Goal: Contribute content: Contribute content

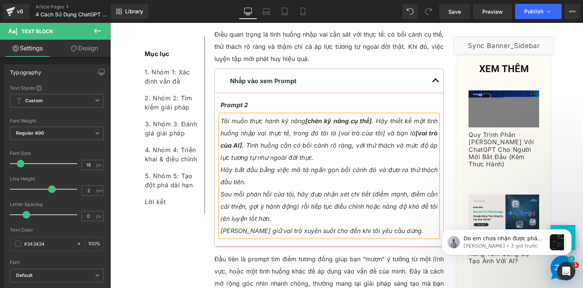
scroll to position [1449, 0]
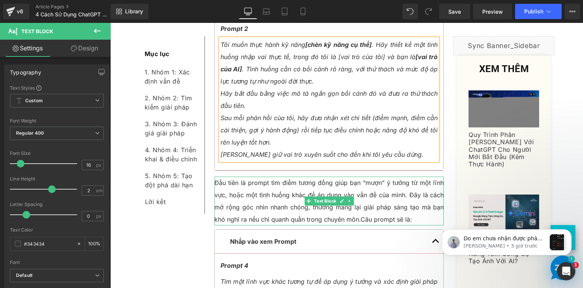
click at [265, 187] on p "Đầu tiên là prompt tìm điểm tương đồng giúp bạn “mượn” ý tưởng từ một lĩnh vực,…" at bounding box center [329, 201] width 230 height 49
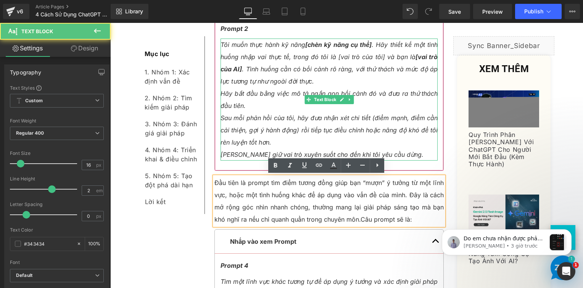
click at [336, 53] on icon "Tôi muốn thực hành kỹ năng [chèn kỹ năng cụ thể] . Hãy thiết kế một tình huống …" at bounding box center [328, 63] width 217 height 44
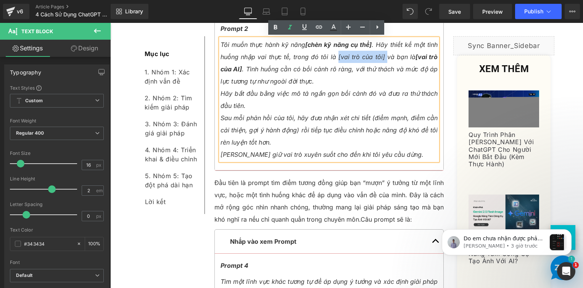
drag, startPoint x: 335, startPoint y: 54, endPoint x: 382, endPoint y: 56, distance: 47.7
click at [382, 56] on icon "Tôi muốn thực hành kỹ năng [chèn kỹ năng cụ thể] . Hãy thiết kế một tình huống …" at bounding box center [328, 63] width 217 height 44
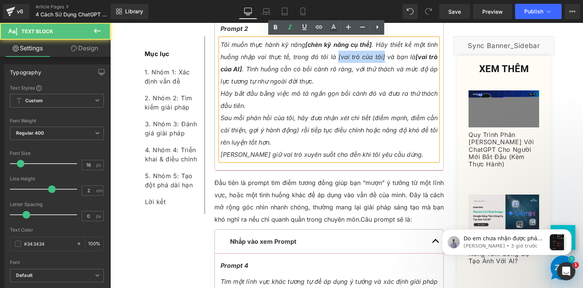
click at [381, 56] on icon "Tôi muốn thực hành kỹ năng [chèn kỹ năng cụ thể] . Hãy thiết kế một tình huống …" at bounding box center [328, 63] width 217 height 44
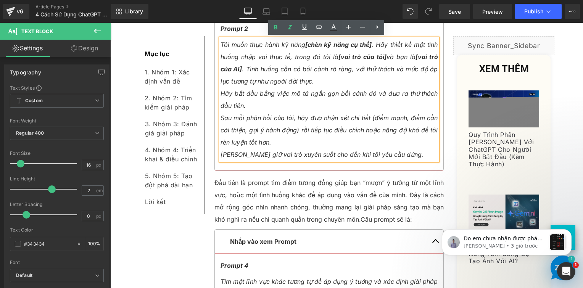
click at [320, 88] on p "Hãy bắt đầu bằng việc mô tả ngắn gọn bối cảnh đó và đưa ra thử thách đầu tiên." at bounding box center [328, 99] width 217 height 24
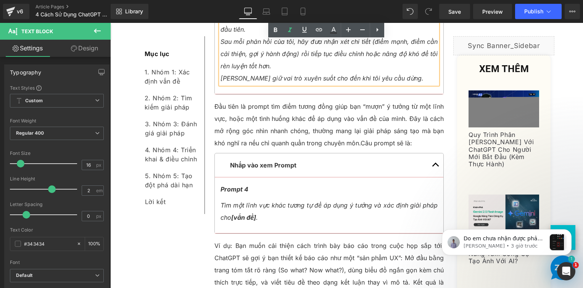
click at [234, 140] on p "Đầu tiên là prompt tìm điểm tương đồng giúp bạn “mượn” ý tưởng từ một lĩnh vực,…" at bounding box center [329, 124] width 230 height 49
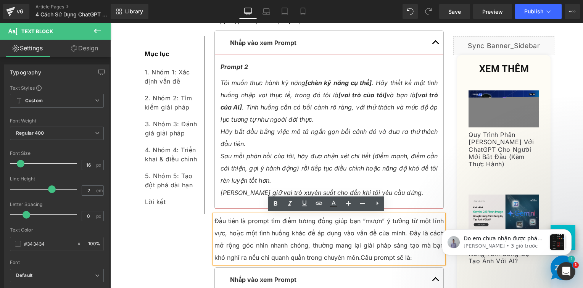
scroll to position [1526, 0]
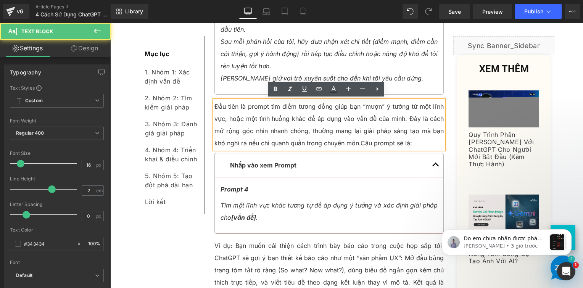
click at [296, 134] on p "Đầu tiên là prompt tìm điểm tương đồng giúp bạn “mượn” ý tưởng từ một lĩnh vực,…" at bounding box center [329, 124] width 230 height 49
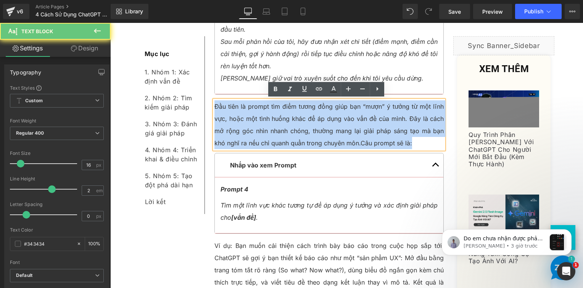
click at [296, 134] on p "Đầu tiên là prompt tìm điểm tương đồng giúp bạn “mượn” ý tưởng từ một lĩnh vực,…" at bounding box center [329, 124] width 230 height 49
paste div
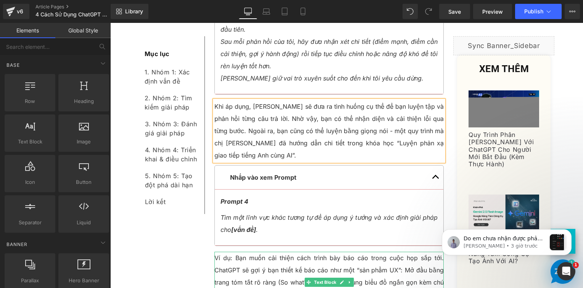
drag, startPoint x: 353, startPoint y: 257, endPoint x: 243, endPoint y: 234, distance: 112.7
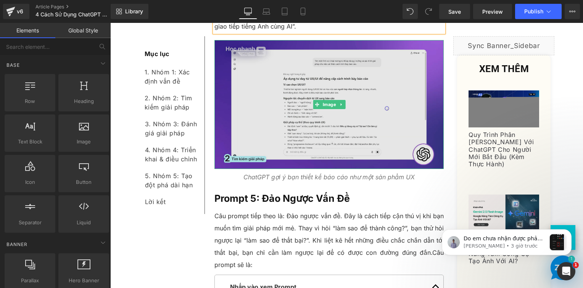
scroll to position [1678, 0]
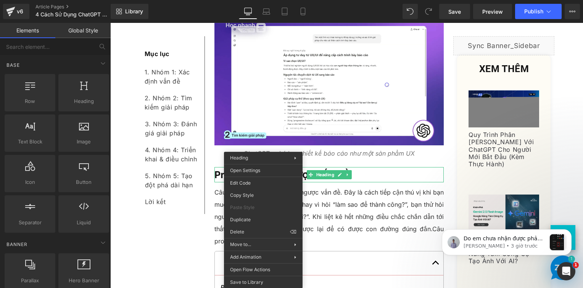
drag, startPoint x: 376, startPoint y: 256, endPoint x: 253, endPoint y: 191, distance: 139.2
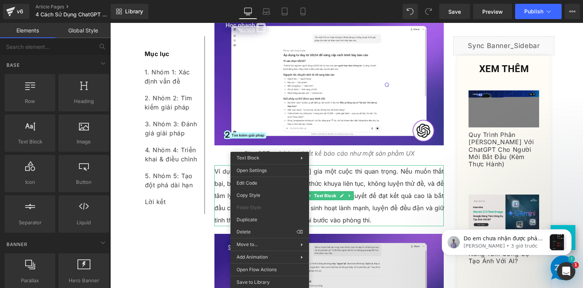
drag, startPoint x: 376, startPoint y: 257, endPoint x: 260, endPoint y: 205, distance: 127.0
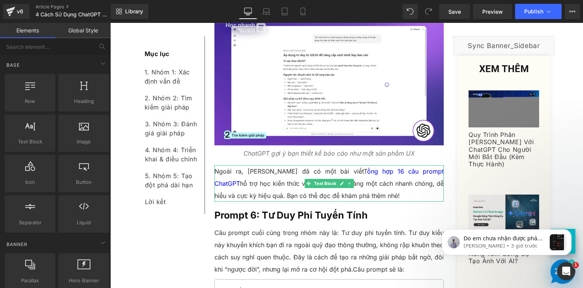
drag, startPoint x: 364, startPoint y: 255, endPoint x: 254, endPoint y: 231, distance: 112.4
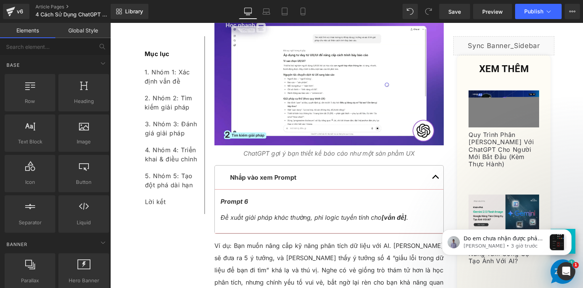
drag, startPoint x: 357, startPoint y: 254, endPoint x: 250, endPoint y: 195, distance: 122.4
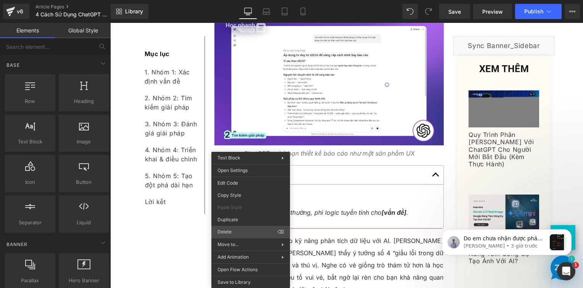
drag, startPoint x: 353, startPoint y: 254, endPoint x: 244, endPoint y: 215, distance: 115.3
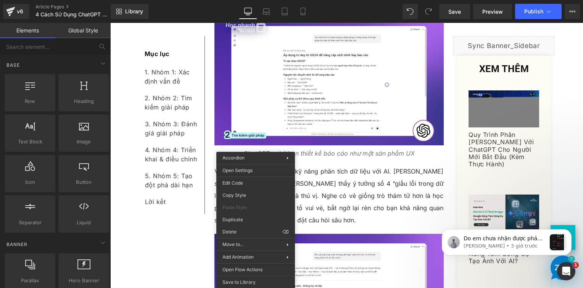
drag, startPoint x: 359, startPoint y: 253, endPoint x: 250, endPoint y: 203, distance: 119.3
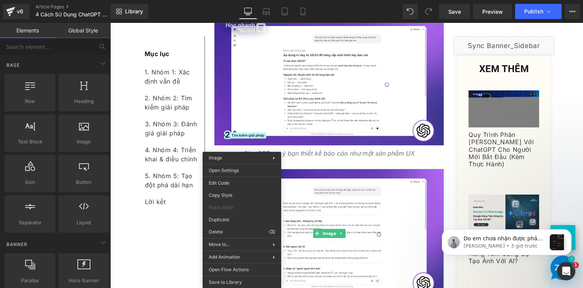
drag, startPoint x: 351, startPoint y: 252, endPoint x: 242, endPoint y: 209, distance: 117.4
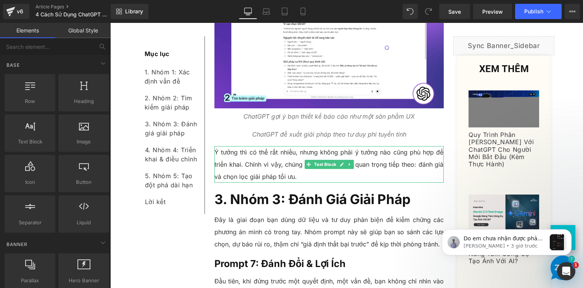
scroll to position [1755, 0]
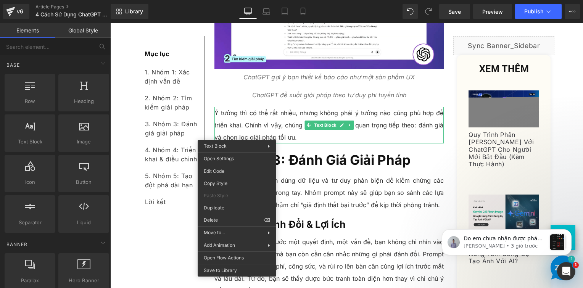
drag, startPoint x: 347, startPoint y: 242, endPoint x: 237, endPoint y: 198, distance: 118.4
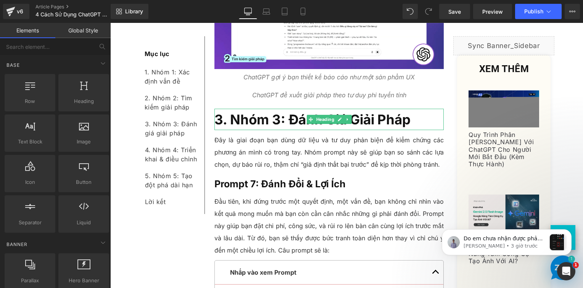
click at [241, 120] on span "3. Nhóm 3: Đánh Giá Giải Pháp" at bounding box center [312, 119] width 196 height 16
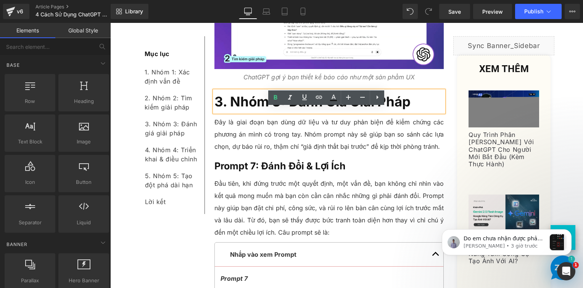
click at [230, 99] on span "3. Nhóm 3: Đánh Giá Giải Pháp" at bounding box center [312, 101] width 196 height 16
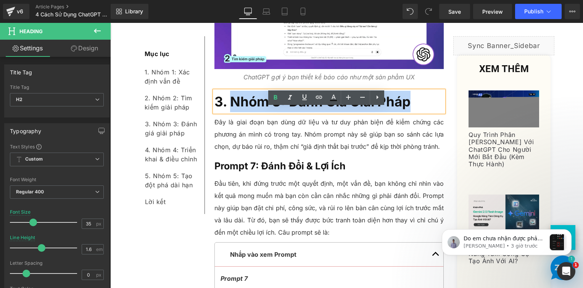
drag, startPoint x: 229, startPoint y: 100, endPoint x: 418, endPoint y: 102, distance: 189.6
click at [418, 102] on h2 "3. Nhóm 3: Đánh Giá Giải Pháp" at bounding box center [329, 101] width 230 height 21
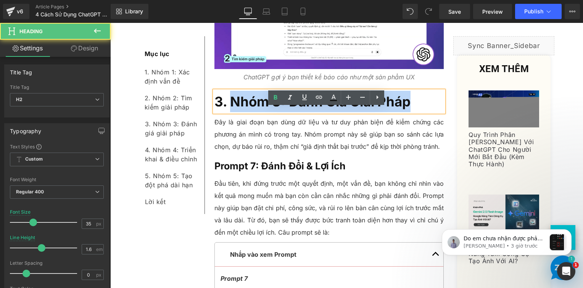
click at [240, 102] on span "3. Nhóm 3: Đánh Giá Giải Pháp" at bounding box center [312, 101] width 196 height 16
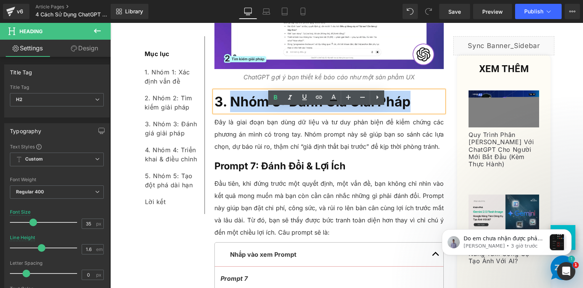
drag, startPoint x: 229, startPoint y: 101, endPoint x: 403, endPoint y: 105, distance: 174.0
click at [408, 105] on span "3. Nhóm 3: Đánh Giá Giải Pháp" at bounding box center [312, 101] width 196 height 16
paste div
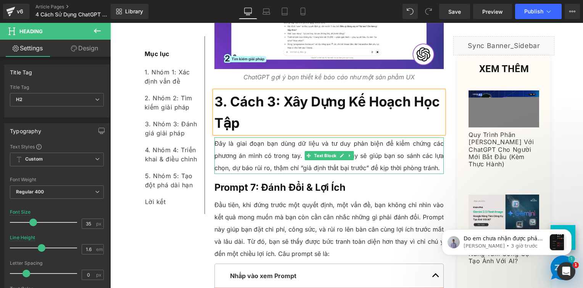
click at [264, 145] on p "Đây là giai đoạn bạn dùng dữ liệu và tư duy phản biện để kiểm chứng các phương …" at bounding box center [329, 155] width 230 height 37
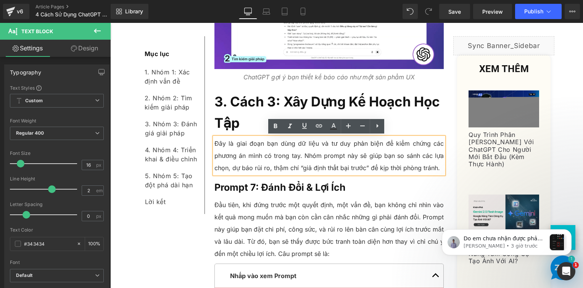
click at [244, 158] on p "Đây là giai đoạn bạn dùng dữ liệu và tư duy phản biện để kiểm chứng các phương …" at bounding box center [329, 155] width 230 height 37
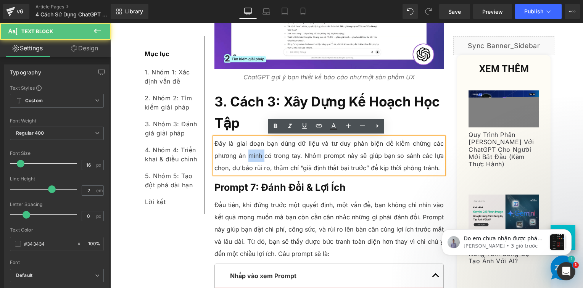
click at [244, 158] on p "Đây là giai đoạn bạn dùng dữ liệu và tư duy phản biện để kiểm chứng các phương …" at bounding box center [329, 155] width 230 height 37
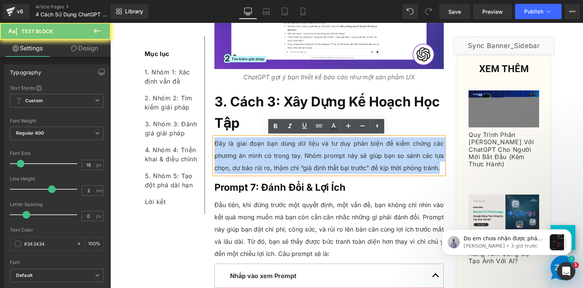
click at [244, 158] on p "Đây là giai đoạn bạn dùng dữ liệu và tư duy phản biện để kiểm chứng các phương …" at bounding box center [329, 155] width 230 height 37
paste div
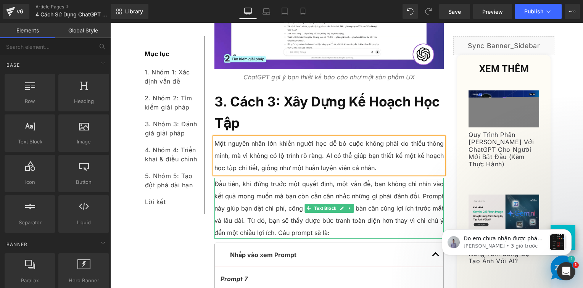
click at [241, 182] on p "Đầu tiên, khi đứng trước một quyết định, một vấn đề, bạn không chỉ nhìn vào kết…" at bounding box center [329, 208] width 230 height 61
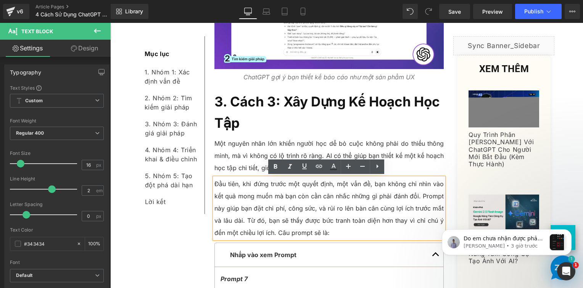
click at [248, 211] on p "Đầu tiên, khi đứng trước một quyết định, một vấn đề, bạn không chỉ nhìn vào kết…" at bounding box center [329, 208] width 230 height 61
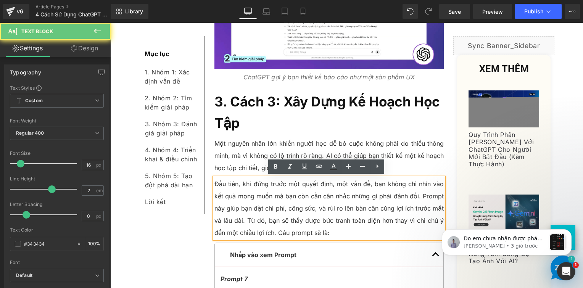
click at [248, 211] on p "Đầu tiên, khi đứng trước một quyết định, một vấn đề, bạn không chỉ nhìn vào kết…" at bounding box center [329, 208] width 230 height 61
paste div
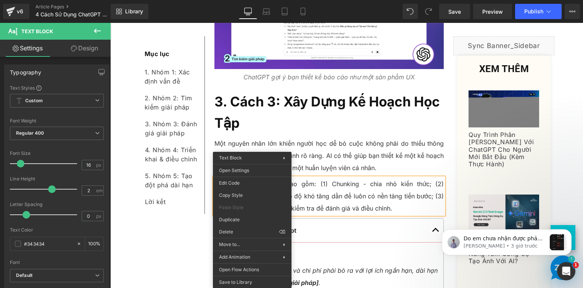
click at [400, 174] on div "Chào các bạn, mình là Trí Skills Bridge, trợ lý AI đồng hành cùng bạn trong hàn…" at bounding box center [329, 23] width 241 height 3167
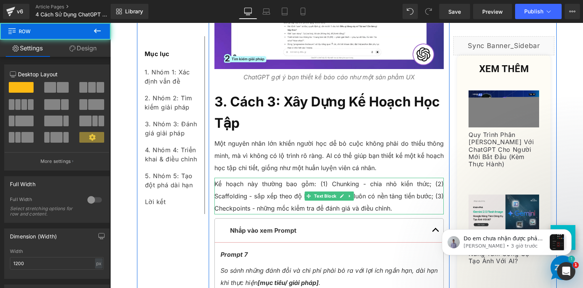
click at [317, 183] on p "Kế hoạch này thường bao gồm: (1) Chunking - chia nhỏ kiến thức; (2) Scaffolding…" at bounding box center [329, 196] width 230 height 37
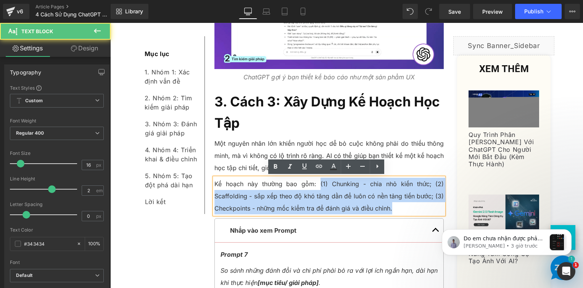
drag, startPoint x: 318, startPoint y: 183, endPoint x: 391, endPoint y: 209, distance: 77.3
click at [391, 209] on p "Kế hoạch này thường bao gồm: (1) Chunking - chia nhỏ kiến thức; (2) Scaffolding…" at bounding box center [329, 196] width 230 height 37
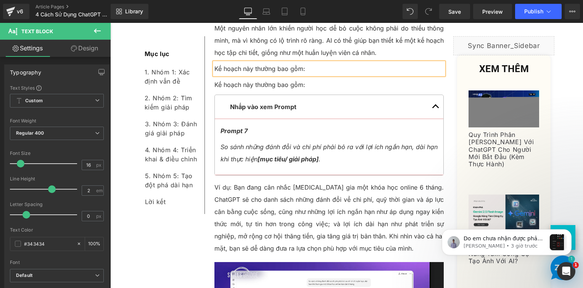
scroll to position [1894, 0]
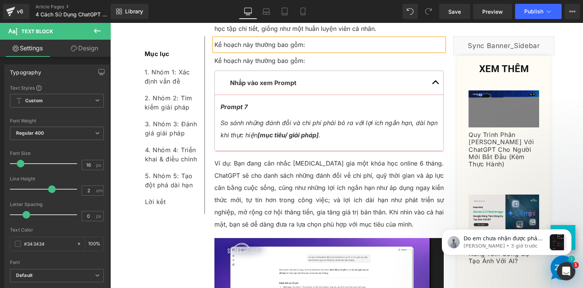
click at [241, 60] on p "Kế hoạch này thường bao gồm:" at bounding box center [329, 61] width 230 height 12
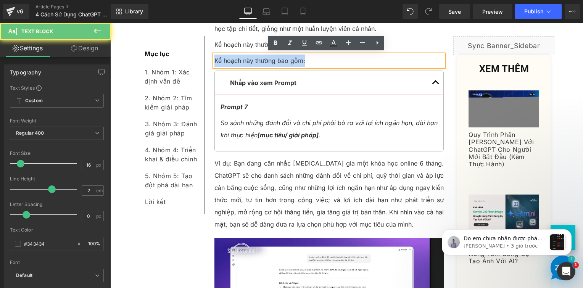
click at [241, 60] on p "Kế hoạch này thường bao gồm:" at bounding box center [329, 61] width 230 height 12
paste div
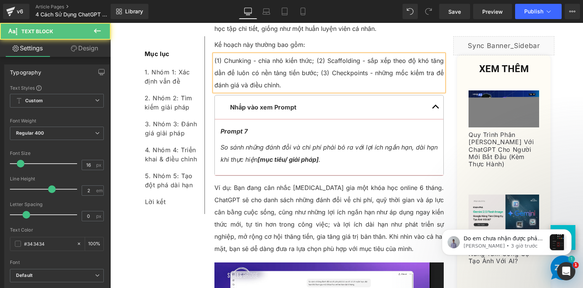
click at [314, 60] on p "(1) Chunking - chia nhỏ kiến thức; (2) Scaffolding - sắp xếp theo độ khó tăng d…" at bounding box center [329, 73] width 230 height 37
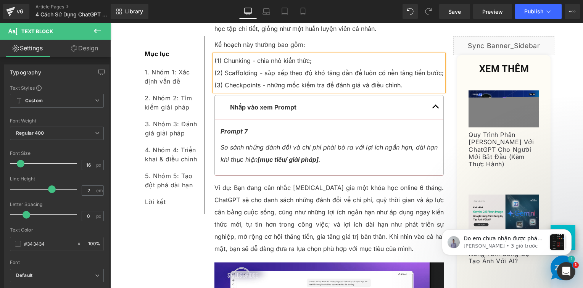
click at [441, 73] on p "(2) Scaffolding - sắp xếp theo độ khó tăng dần để luôn có nền tảng tiến bước; (…" at bounding box center [329, 79] width 230 height 24
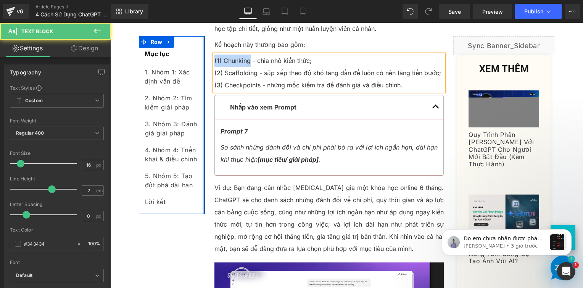
drag, startPoint x: 246, startPoint y: 61, endPoint x: 201, endPoint y: 60, distance: 45.8
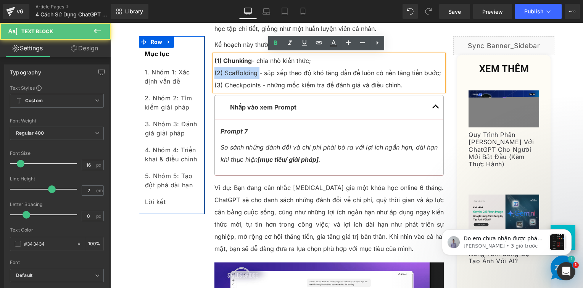
drag, startPoint x: 255, startPoint y: 72, endPoint x: 198, endPoint y: 72, distance: 56.8
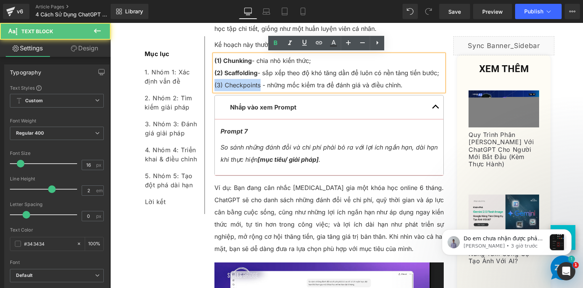
drag, startPoint x: 221, startPoint y: 85, endPoint x: 204, endPoint y: 85, distance: 17.5
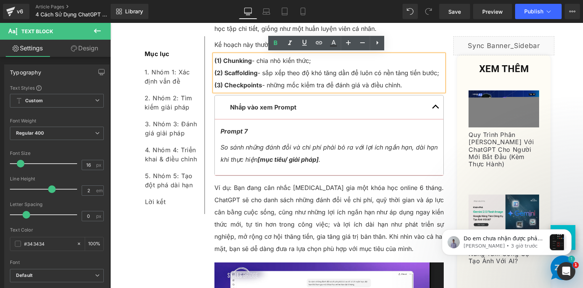
click at [318, 79] on p "(3) Checkpoints - những mốc kiểm tra để đánh giá và điều chỉnh." at bounding box center [329, 85] width 230 height 12
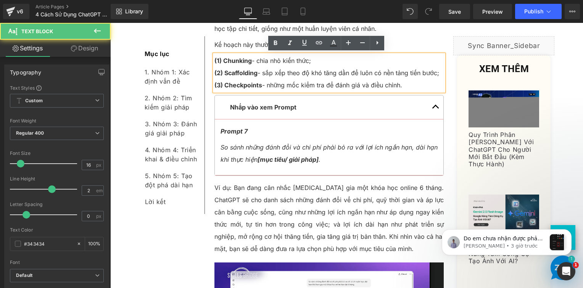
click at [256, 65] on p "(1) Chunking - chia nhỏ kiến thức;" at bounding box center [329, 61] width 230 height 12
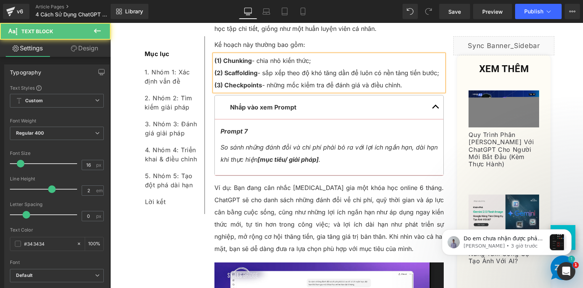
click at [96, 49] on link "Design" at bounding box center [84, 48] width 55 height 17
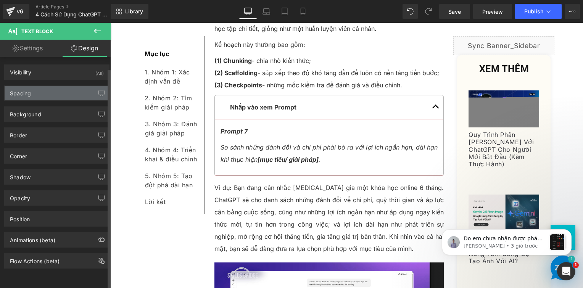
click at [64, 92] on div "Spacing" at bounding box center [57, 93] width 105 height 14
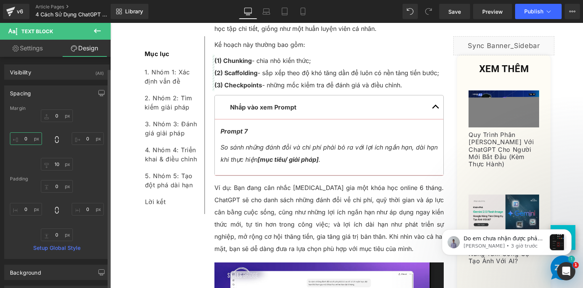
click at [34, 139] on input "text" at bounding box center [26, 138] width 32 height 13
type input "0"
type input "10"
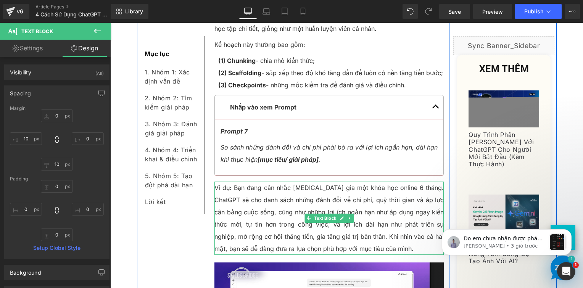
click at [262, 203] on p "Ví dụ: Bạn đang cân nhắc tham gia một khóa học online 6 tháng. ChatGPT sẽ cho d…" at bounding box center [329, 218] width 230 height 73
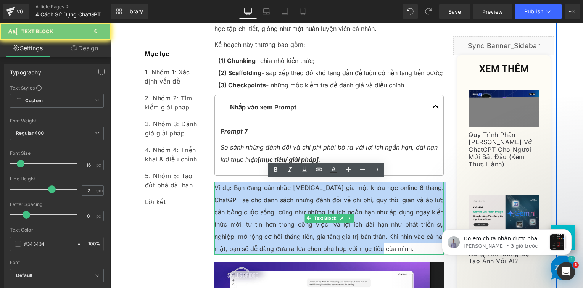
click at [262, 203] on p "Ví dụ: Bạn đang cân nhắc tham gia một khóa học online 6 tháng. ChatGPT sẽ cho d…" at bounding box center [329, 218] width 230 height 73
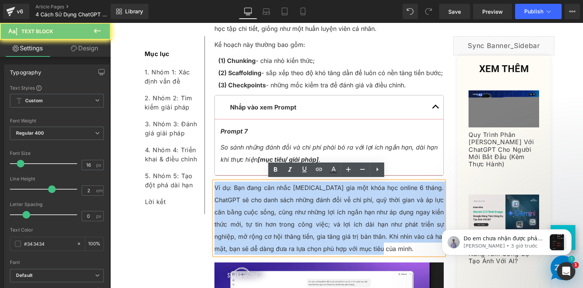
paste div
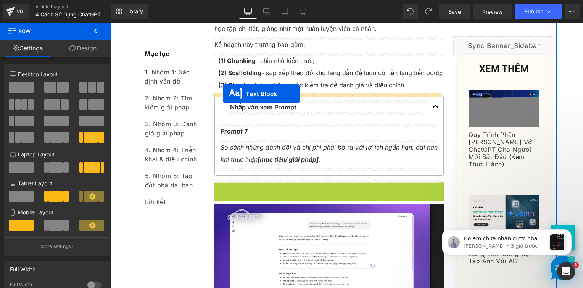
drag, startPoint x: 304, startPoint y: 206, endPoint x: 223, endPoint y: 94, distance: 137.7
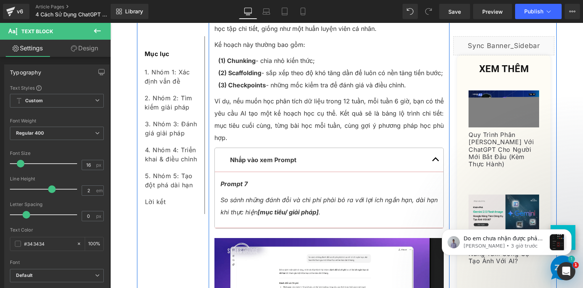
click at [249, 202] on p "So sánh những đánh đổi và chi phí phải bỏ ra với lợi ích ngắn hạn, dài hạn khi …" at bounding box center [328, 206] width 217 height 24
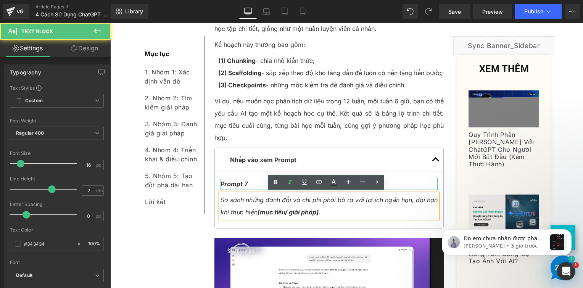
click at [246, 182] on p "Prompt 7" at bounding box center [328, 184] width 217 height 12
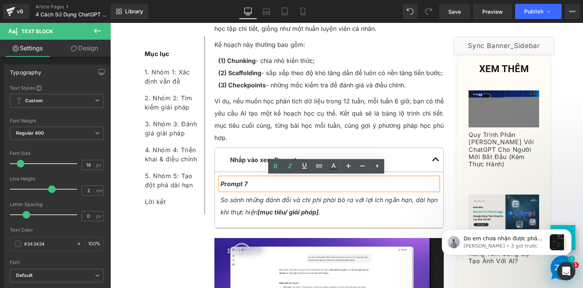
click at [246, 182] on p "Prompt 7" at bounding box center [328, 184] width 217 height 12
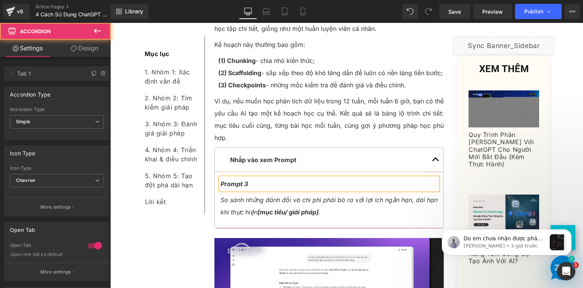
click at [247, 218] on article "Prompt 3 Text Block So sánh những đánh đổi và chi phí phải bỏ ra với lợi ích ng…" at bounding box center [329, 200] width 229 height 56
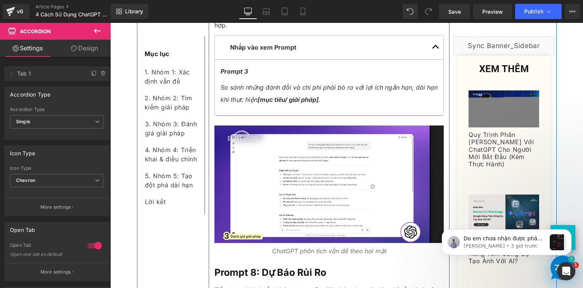
scroll to position [2008, 0]
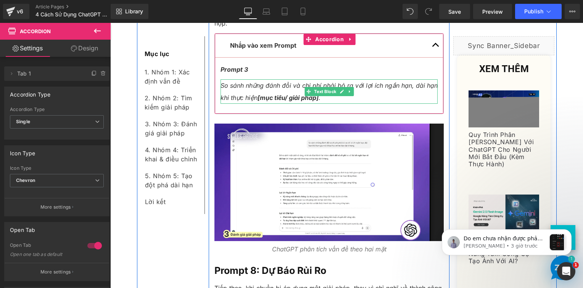
click at [343, 98] on p "So sánh những đánh đổi và chi phí phải bỏ ra với lợi ích ngắn hạn, dài hạn khi …" at bounding box center [328, 91] width 217 height 24
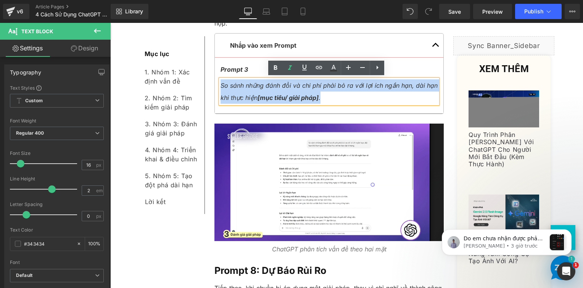
drag, startPoint x: 369, startPoint y: 91, endPoint x: 214, endPoint y: 85, distance: 155.4
click at [215, 85] on article "Prompt 3 Text Block So sánh những đánh đổi và chi phí phải bỏ ra với lợi ích ng…" at bounding box center [329, 86] width 229 height 56
paste div
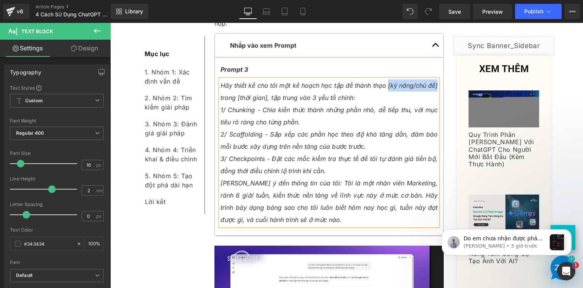
drag, startPoint x: 384, startPoint y: 82, endPoint x: 434, endPoint y: 85, distance: 50.0
click at [434, 85] on icon "Hãy thiết kế cho tôi một kế hoạch học tập để thành thạo [kỹ năng/chủ đề] trong …" at bounding box center [328, 92] width 217 height 20
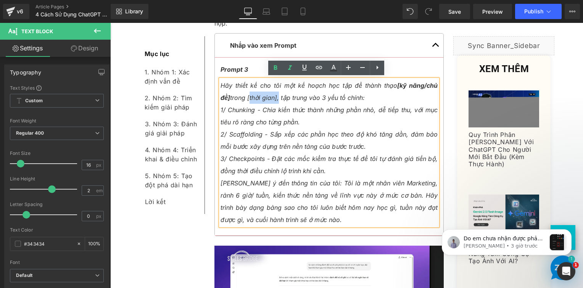
drag, startPoint x: 263, startPoint y: 97, endPoint x: 233, endPoint y: 95, distance: 29.8
click at [235, 97] on icon "Hãy thiết kế cho tôi một kế hoạch học tập để thành thạo [kỹ năng/chủ đề] trong …" at bounding box center [328, 92] width 217 height 20
click at [264, 119] on icon "1/ Chunking - Chia kiến thức thành những phần nhỏ, dễ tiếp thu, với mục tiêu rõ…" at bounding box center [328, 116] width 217 height 20
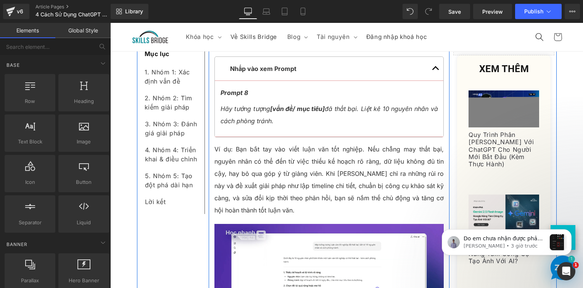
scroll to position [2275, 0]
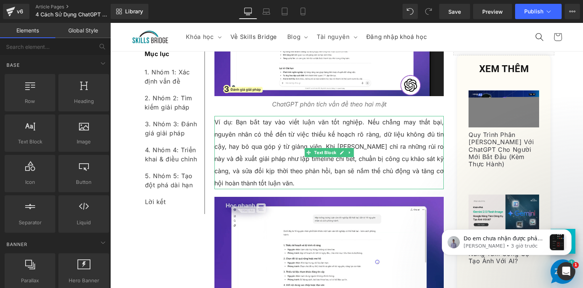
drag, startPoint x: 387, startPoint y: 229, endPoint x: 280, endPoint y: 182, distance: 117.3
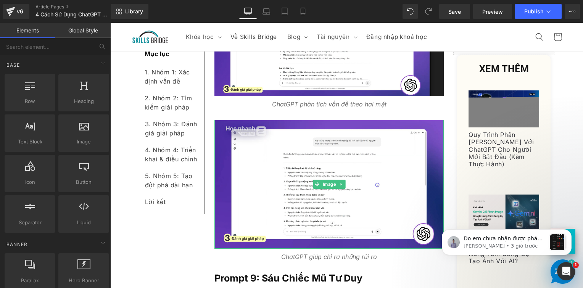
drag, startPoint x: 384, startPoint y: 230, endPoint x: 275, endPoint y: 206, distance: 112.2
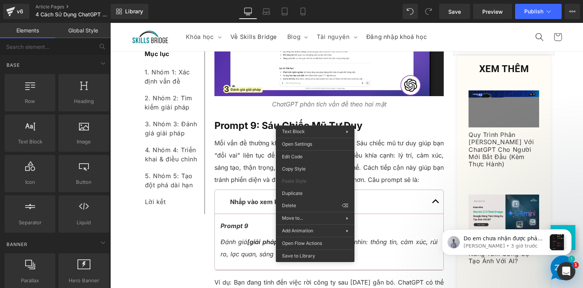
drag, startPoint x: 411, startPoint y: 230, endPoint x: 255, endPoint y: 142, distance: 178.6
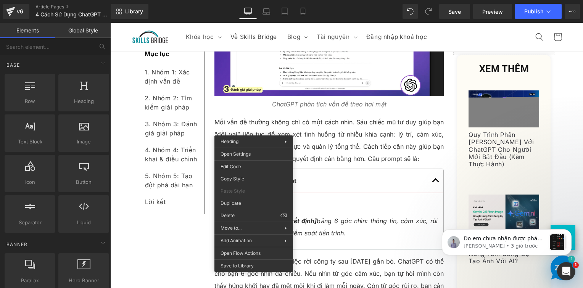
drag, startPoint x: 357, startPoint y: 236, endPoint x: 254, endPoint y: 162, distance: 126.9
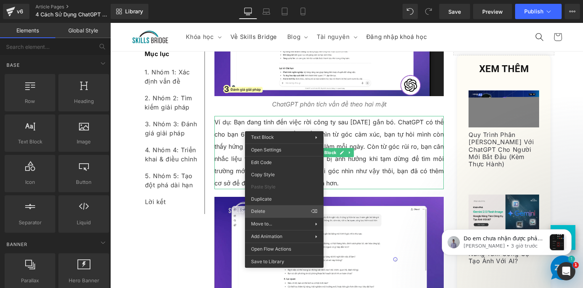
drag, startPoint x: 396, startPoint y: 237, endPoint x: 284, endPoint y: 198, distance: 118.1
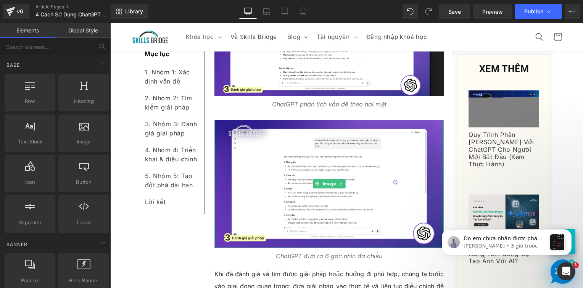
drag, startPoint x: 388, startPoint y: 253, endPoint x: 279, endPoint y: 218, distance: 114.6
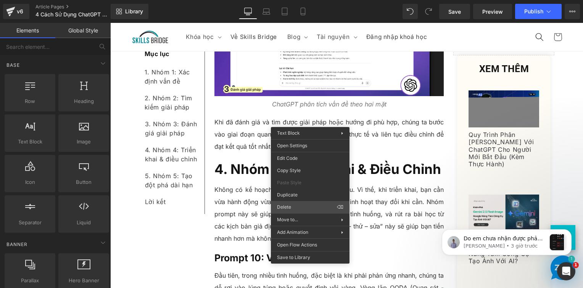
drag, startPoint x: 406, startPoint y: 230, endPoint x: 272, endPoint y: 124, distance: 171.1
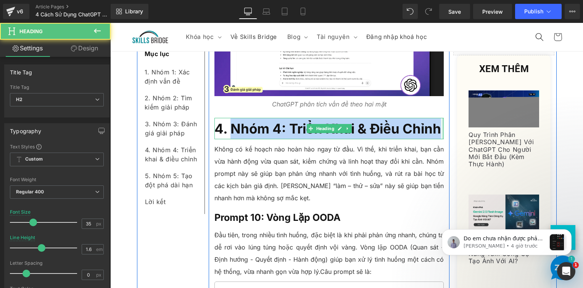
drag, startPoint x: 229, startPoint y: 126, endPoint x: 438, endPoint y: 132, distance: 209.5
click at [438, 132] on span "4. Nhóm 4: Triển Khai & Điều Chỉnh" at bounding box center [327, 129] width 227 height 16
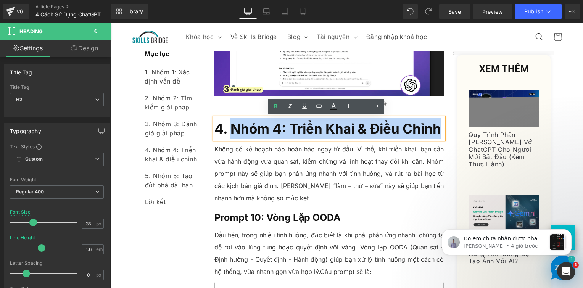
paste div
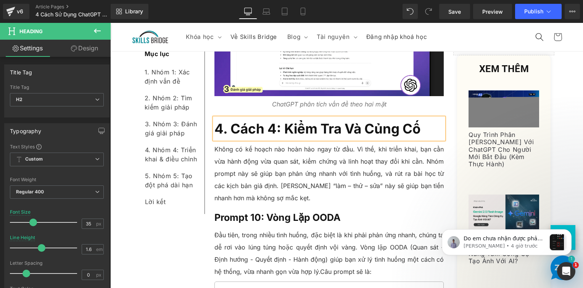
click at [339, 160] on p "Không có kế hoạch nào hoàn hảo ngay từ đầu. Vì thế, khi triển khai, bạn cần vừa…" at bounding box center [329, 173] width 230 height 61
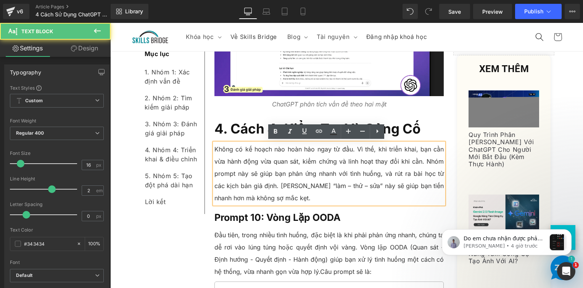
click at [230, 159] on p "Không có kế hoạch nào hoàn hảo ngay từ đầu. Vì thế, khi triển khai, bạn cần vừa…" at bounding box center [329, 173] width 230 height 61
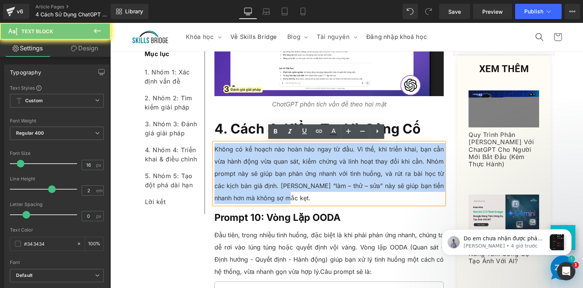
click at [230, 159] on p "Không có kế hoạch nào hoàn hảo ngay từ đầu. Vì thế, khi triển khai, bạn cần vừa…" at bounding box center [329, 173] width 230 height 61
paste div
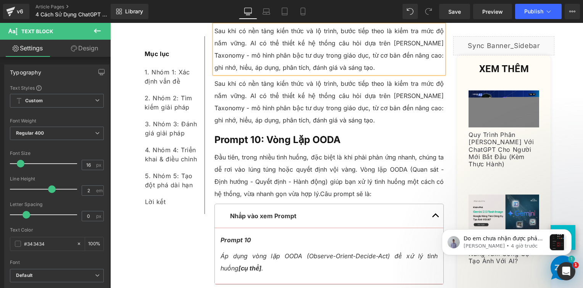
scroll to position [2416, 0]
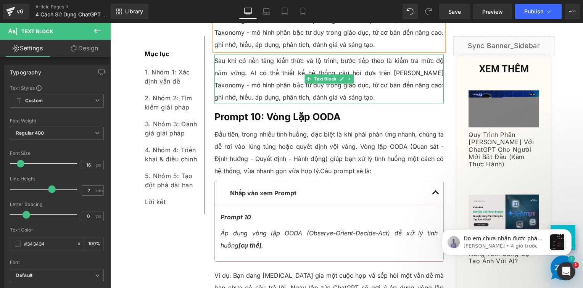
click at [243, 72] on p "Sau khi có nền tảng kiến thức và lộ trình, bước tiếp theo là kiểm tra mức độ nắ…" at bounding box center [329, 79] width 230 height 49
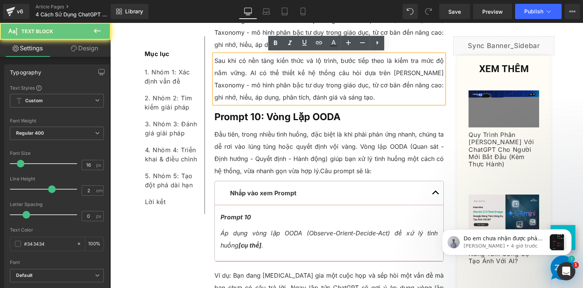
click at [243, 72] on p "Sau khi có nền tảng kiến thức và lộ trình, bước tiếp theo là kiểm tra mức độ nắ…" at bounding box center [329, 79] width 230 height 49
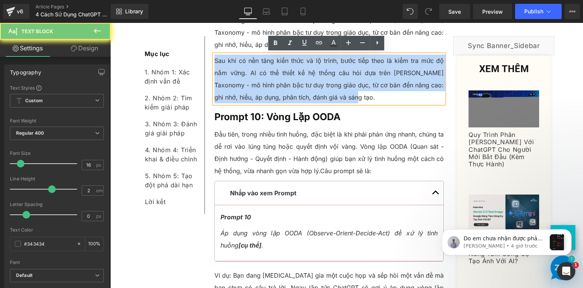
click at [243, 72] on p "Sau khi có nền tảng kiến thức và lộ trình, bước tiếp theo là kiểm tra mức độ nắ…" at bounding box center [329, 79] width 230 height 49
paste div
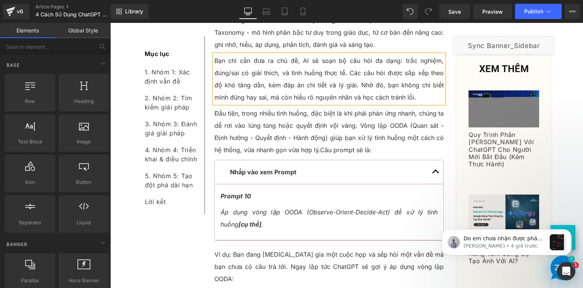
click at [243, 143] on p "Đầu tiên, trong nhiều tình huống, đặc biệt là khi phải phản ứng nhanh, chúng ta…" at bounding box center [329, 131] width 230 height 49
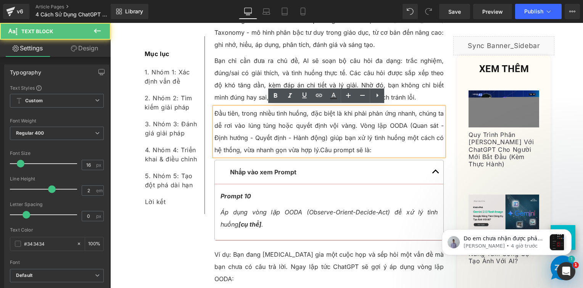
click at [241, 120] on p "Đầu tiên, trong nhiều tình huống, đặc biệt là khi phải phản ứng nhanh, chúng ta…" at bounding box center [329, 131] width 230 height 49
click at [230, 119] on p "Đầu tiên, trong nhiều tình huống, đặc biệt là khi phải phản ứng nhanh, chúng ta…" at bounding box center [329, 131] width 230 height 49
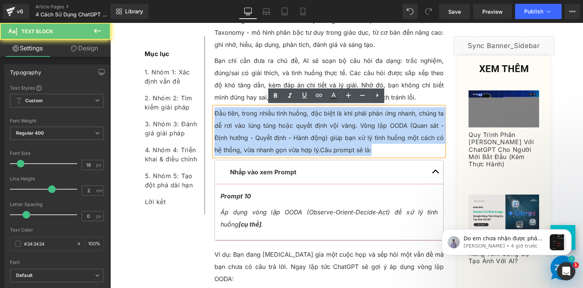
click at [230, 119] on p "Đầu tiên, trong nhiều tình huống, đặc biệt là khi phải phản ứng nhanh, chúng ta…" at bounding box center [329, 131] width 230 height 49
paste div
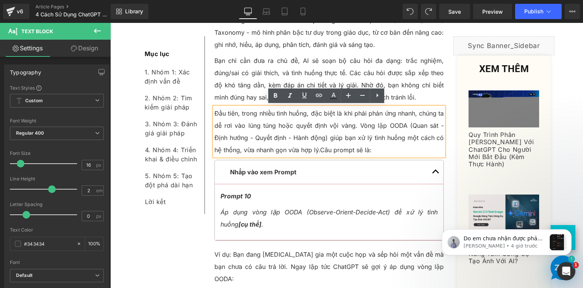
click at [232, 120] on p "Đầu tiên, trong nhiều tình huống, đặc biệt là khi phải phản ứng nhanh, chúng ta…" at bounding box center [329, 131] width 230 height 49
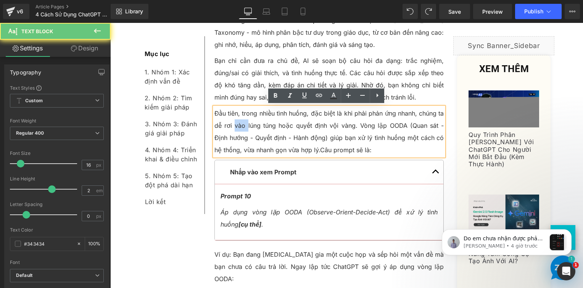
click at [232, 120] on p "Đầu tiên, trong nhiều tình huống, đặc biệt là khi phải phản ứng nhanh, chúng ta…" at bounding box center [329, 131] width 230 height 49
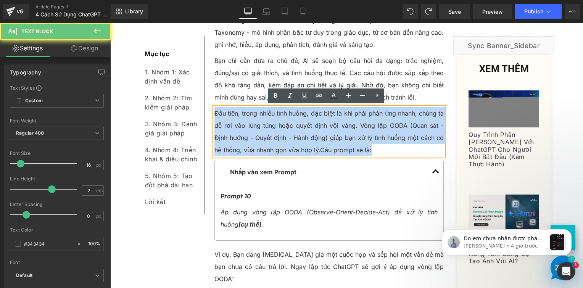
click at [232, 120] on p "Đầu tiên, trong nhiều tình huống, đặc biệt là khi phải phản ứng nhanh, chúng ta…" at bounding box center [329, 131] width 230 height 49
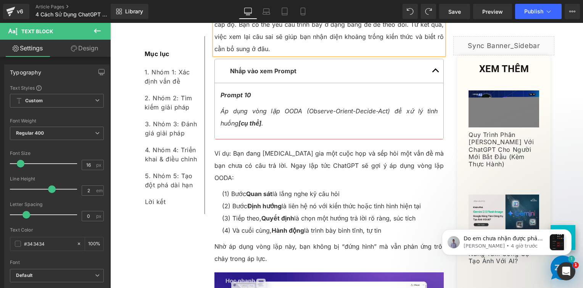
scroll to position [2531, 0]
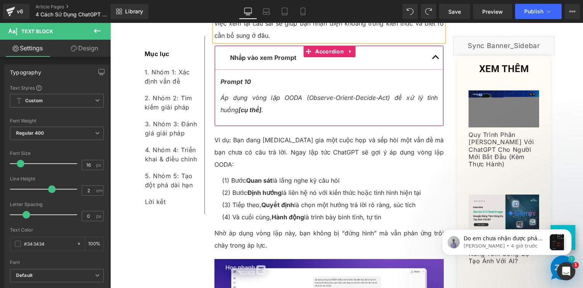
click at [249, 81] on p "Prompt 10" at bounding box center [328, 82] width 217 height 12
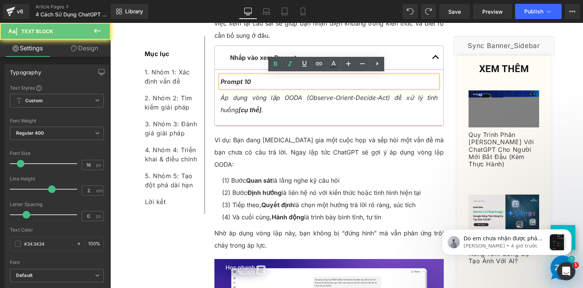
click at [247, 79] on p "Prompt 10" at bounding box center [328, 82] width 217 height 12
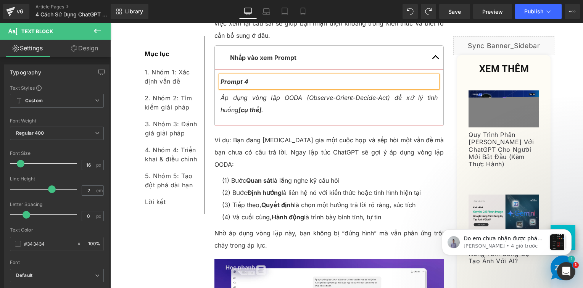
click at [276, 102] on p "Áp dụng vòng lặp OODA (Observe-Orient-Decide-Act) để xử lý tình huống [cụ thể] ." at bounding box center [328, 104] width 217 height 24
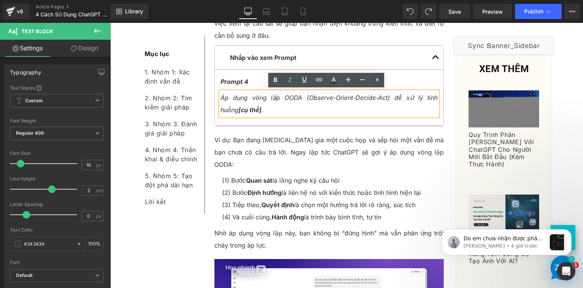
click at [261, 94] on span "Áp dụng vòng lặp OODA (Observe-Orient-Decide-Act) để xử lý tình huống [cụ thể] ." at bounding box center [328, 104] width 217 height 20
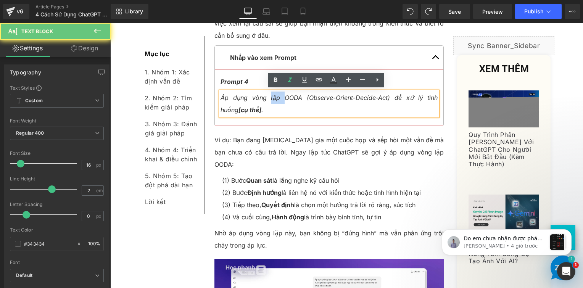
click at [261, 94] on span "Áp dụng vòng lặp OODA (Observe-Orient-Decide-Act) để xử lý tình huống [cụ thể] ." at bounding box center [328, 104] width 217 height 20
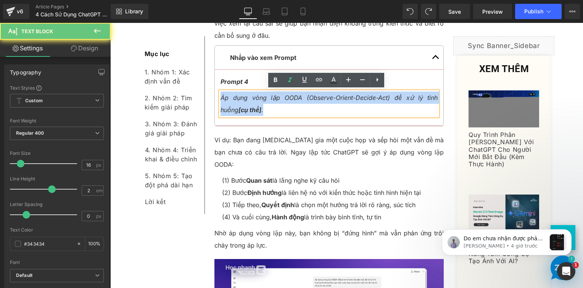
click at [261, 94] on span "Áp dụng vòng lặp OODA (Observe-Orient-Decide-Act) để xử lý tình huống [cụ thể] ." at bounding box center [328, 104] width 217 height 20
paste div
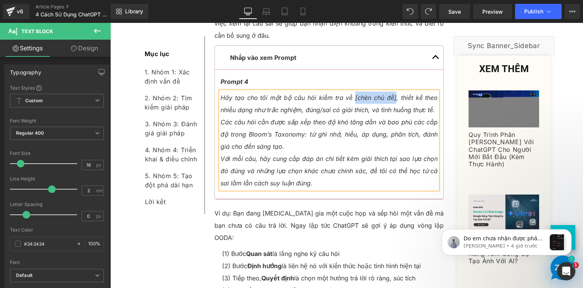
drag, startPoint x: 392, startPoint y: 95, endPoint x: 351, endPoint y: 100, distance: 41.4
click at [351, 100] on icon "Hãy tạo cho tôi một bộ câu hỏi kiểm tra về [chèn chủ đề], thiết kế theo nhiều d…" at bounding box center [328, 104] width 217 height 20
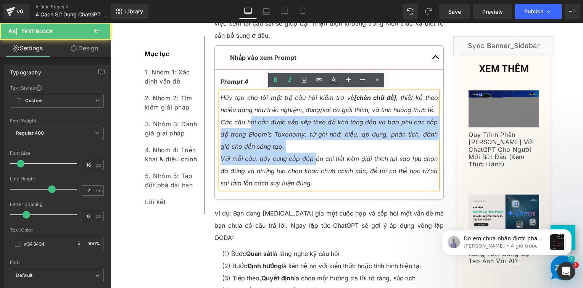
drag, startPoint x: 247, startPoint y: 119, endPoint x: 311, endPoint y: 154, distance: 73.4
click at [311, 154] on div "Hãy tạo cho tôi một bộ câu hỏi kiểm tra về [chèn chủ đề] , thiết kế theo nhiều …" at bounding box center [328, 141] width 217 height 98
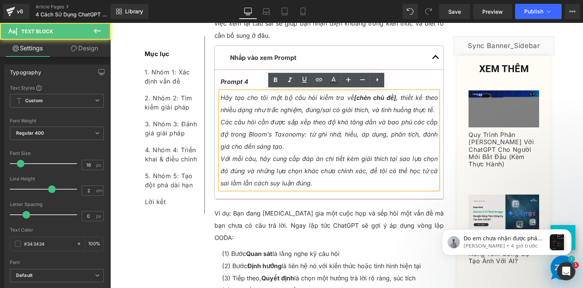
click at [306, 167] on icon "Với mỗi câu, hãy cung cấp đáp án chi tiết kèm giải thích tại sao lựa chọn đó đú…" at bounding box center [328, 171] width 217 height 32
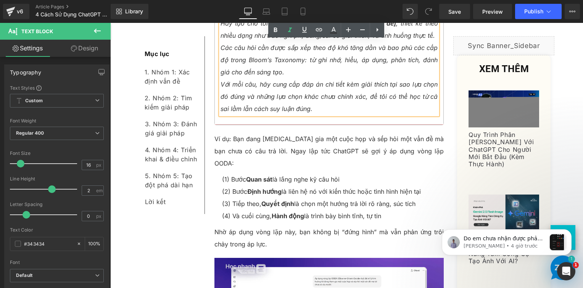
scroll to position [2607, 0]
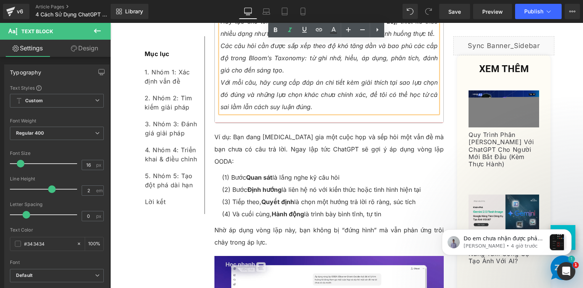
click at [267, 121] on article "Prompt 4 Text Block Hãy tạo cho tôi một bộ câu hỏi kiểm tra về [chèn chủ đề] , …" at bounding box center [329, 58] width 229 height 129
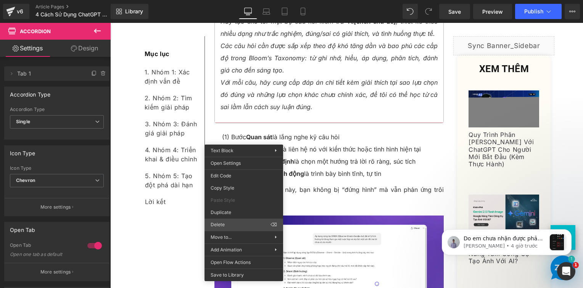
drag, startPoint x: 362, startPoint y: 244, endPoint x: 274, endPoint y: 166, distance: 116.7
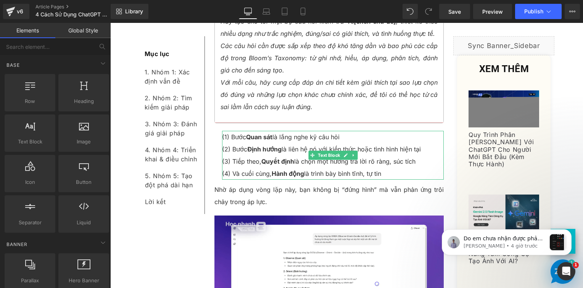
drag, startPoint x: 377, startPoint y: 255, endPoint x: 270, endPoint y: 208, distance: 117.2
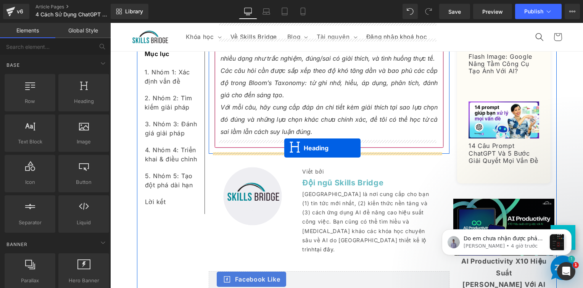
drag, startPoint x: 307, startPoint y: 167, endPoint x: 284, endPoint y: 148, distance: 29.5
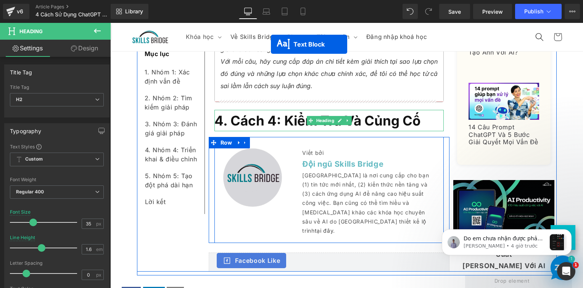
scroll to position [2658, 0]
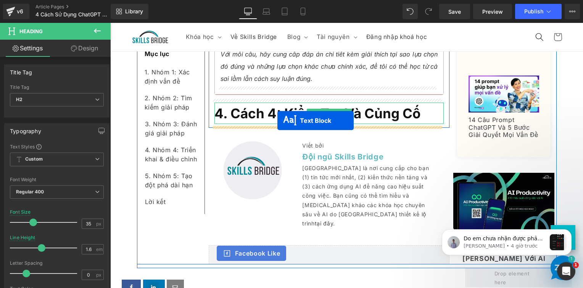
drag, startPoint x: 307, startPoint y: 208, endPoint x: 277, endPoint y: 121, distance: 92.4
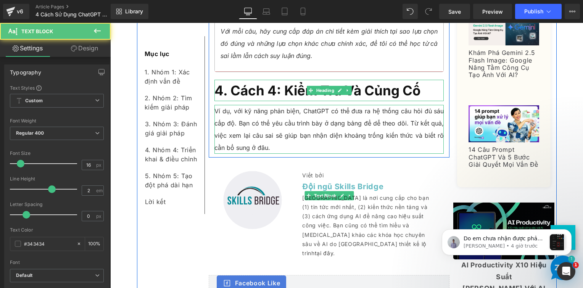
scroll to position [2635, 0]
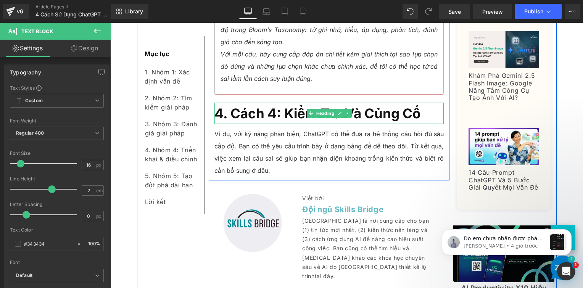
click at [252, 113] on span "4. Cách 4: Kiểm Tra Và Củng Cố" at bounding box center [317, 113] width 206 height 16
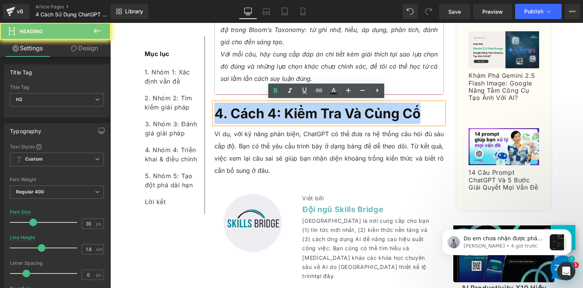
click at [252, 113] on span "4. Cách 4: Kiểm Tra Và Củng Cố" at bounding box center [317, 113] width 206 height 16
paste div
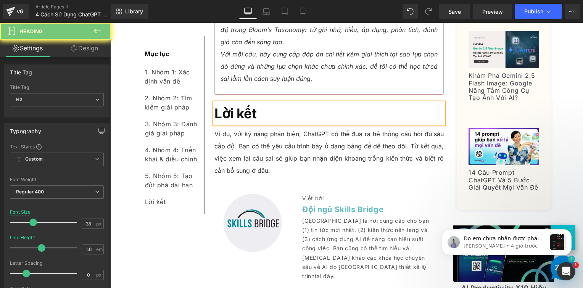
click at [243, 150] on p "Ví dụ, với kỹ năng phản biện, ChatGPT có thể đưa ra hệ thống câu hỏi đủ sáu cấp…" at bounding box center [329, 152] width 230 height 49
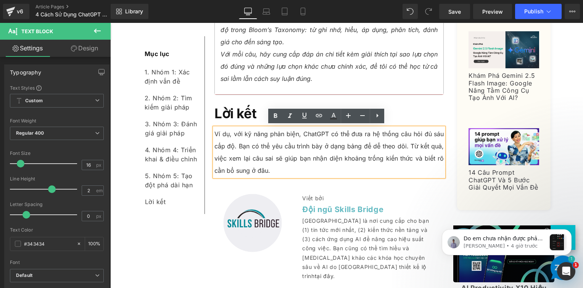
click at [245, 141] on p "Ví dụ, với kỹ năng phản biện, ChatGPT có thể đưa ra hệ thống câu hỏi đủ sáu cấp…" at bounding box center [329, 152] width 230 height 49
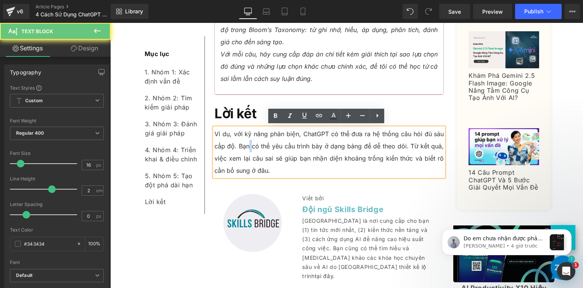
click at [245, 141] on p "Ví dụ, với kỹ năng phản biện, ChatGPT có thể đưa ra hệ thống câu hỏi đủ sáu cấp…" at bounding box center [329, 152] width 230 height 49
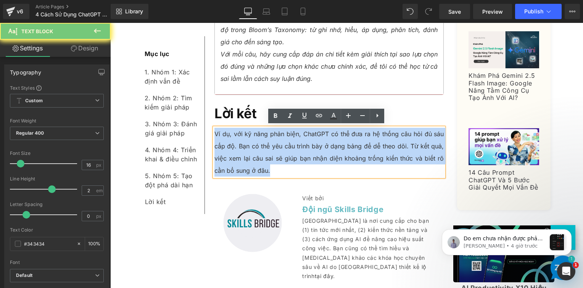
click at [245, 141] on p "Ví dụ, với kỹ năng phản biện, ChatGPT có thể đưa ra hệ thống câu hỏi đủ sáu cấp…" at bounding box center [329, 152] width 230 height 49
paste div
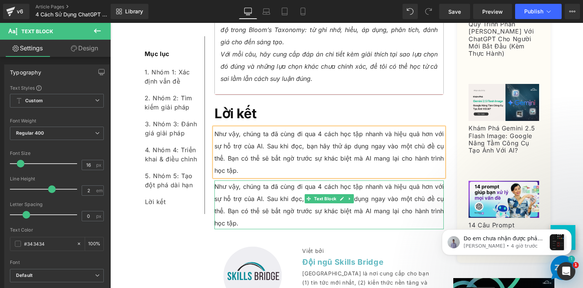
click at [255, 186] on p "Như vậy, chúng ta đã cùng đi qua 4 cách học tập nhanh và hiệu quả hơn với sự hỗ…" at bounding box center [329, 204] width 230 height 49
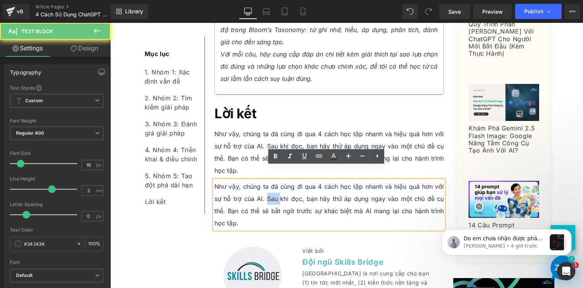
click at [255, 186] on p "Như vậy, chúng ta đã cùng đi qua 4 cách học tập nhanh và hiệu quả hơn với sự hỗ…" at bounding box center [329, 204] width 230 height 49
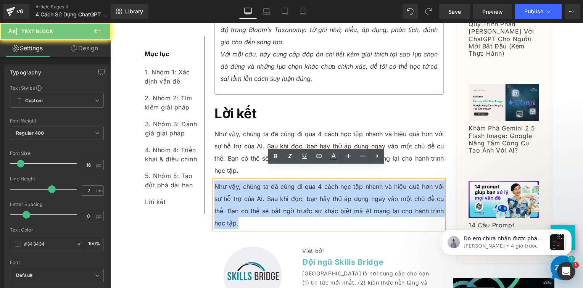
click at [255, 186] on p "Như vậy, chúng ta đã cùng đi qua 4 cách học tập nhanh và hiệu quả hơn với sự hỗ…" at bounding box center [329, 204] width 230 height 49
paste div
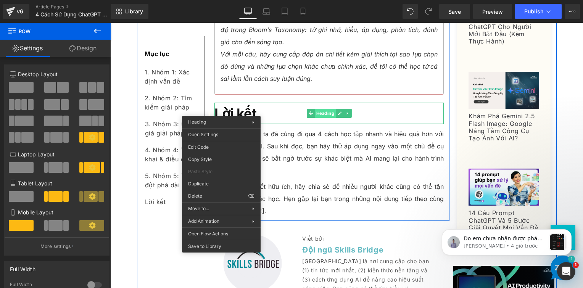
click at [314, 111] on div "Lời kết Heading" at bounding box center [329, 113] width 230 height 21
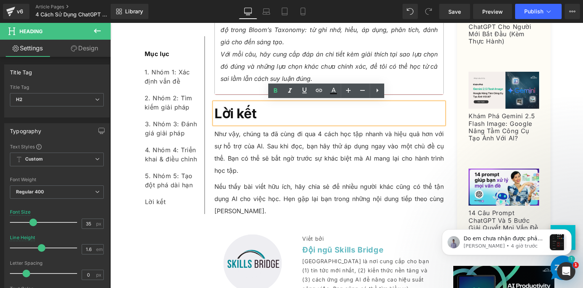
click at [273, 180] on p "Nếu thấy bài viết hữu ích, hãy chia sẻ để nhiều người khác cũng có thể tận dụng…" at bounding box center [329, 198] width 230 height 37
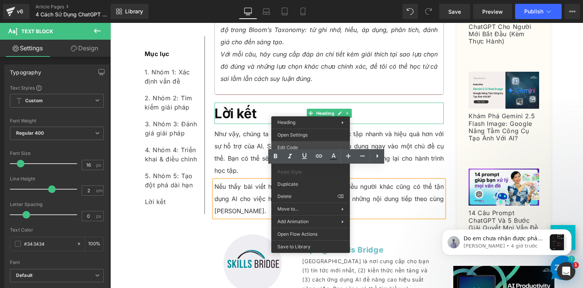
click at [293, 0] on div "Heading You are previewing how the will restyle your page. You can not edit Ele…" at bounding box center [291, 0] width 583 height 0
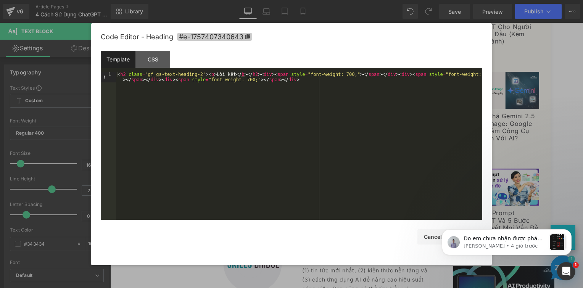
click at [249, 39] on span "#e-1757407340643" at bounding box center [214, 37] width 75 height 8
drag, startPoint x: 433, startPoint y: 248, endPoint x: 433, endPoint y: 238, distance: 9.9
click at [433, 238] on html "Do em chưa nhận được phản hồi, em xin nhắn thêm với mình về việc đổi font. Mình…" at bounding box center [506, 240] width 153 height 53
drag, startPoint x: 423, startPoint y: 235, endPoint x: 434, endPoint y: 233, distance: 10.6
click at [423, 235] on button "Cancel" at bounding box center [432, 236] width 31 height 15
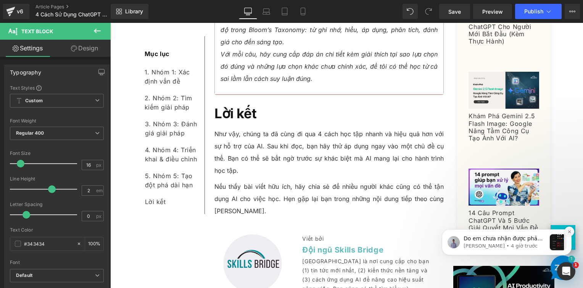
click at [569, 233] on icon "Dismiss notification" at bounding box center [569, 232] width 4 height 4
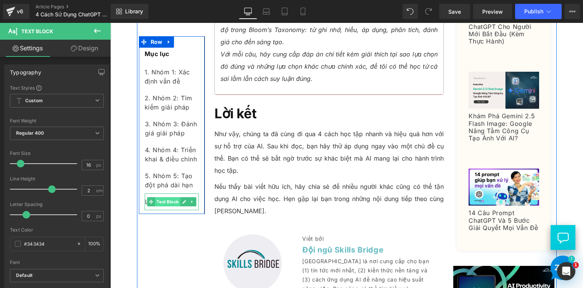
click at [166, 198] on span "Text Block" at bounding box center [167, 201] width 25 height 9
click at [192, 207] on div "Lời kết" at bounding box center [172, 201] width 54 height 17
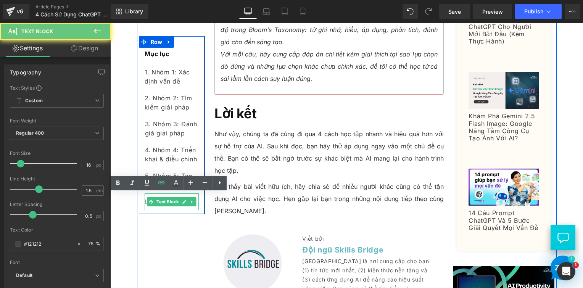
click at [192, 207] on div "Lời kết" at bounding box center [172, 201] width 54 height 17
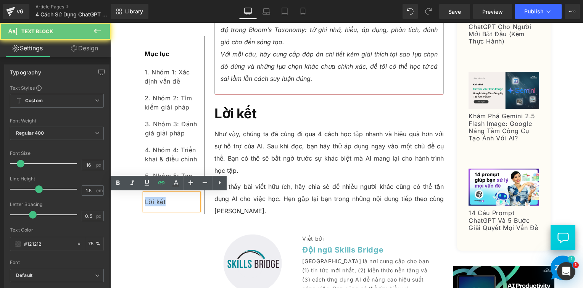
click at [192, 207] on div "Lời kết" at bounding box center [172, 201] width 54 height 17
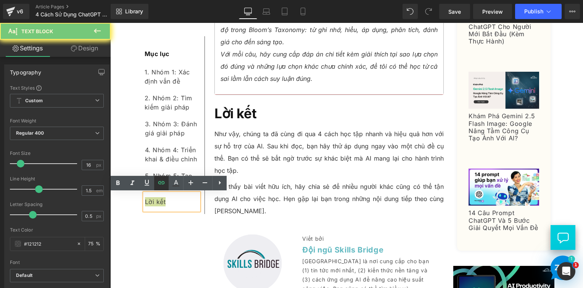
click at [159, 185] on icon at bounding box center [161, 182] width 9 height 9
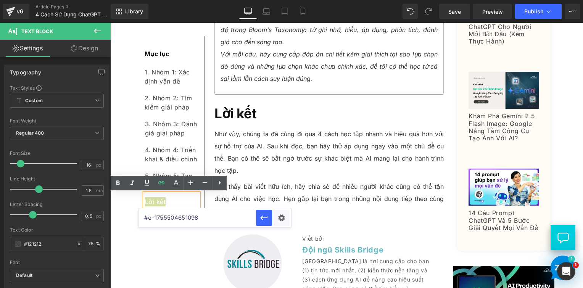
click at [186, 220] on input "#e-1755504651098" at bounding box center [196, 217] width 117 height 19
paste input "7407340643"
type input "#e-1757407340643"
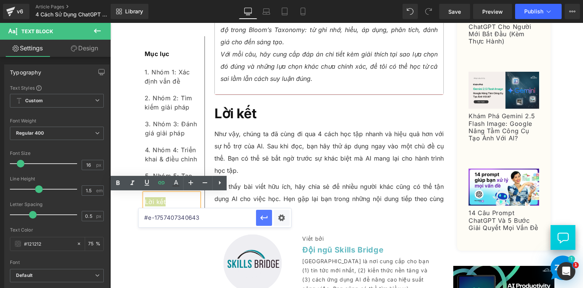
click at [265, 219] on icon "button" at bounding box center [263, 217] width 9 height 9
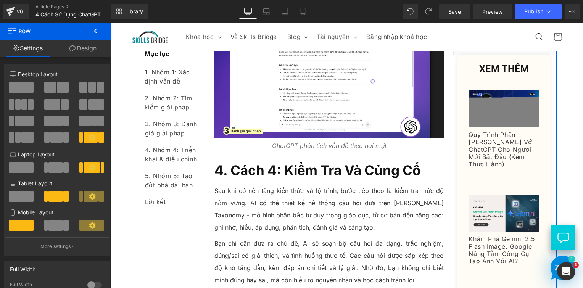
scroll to position [2216, 0]
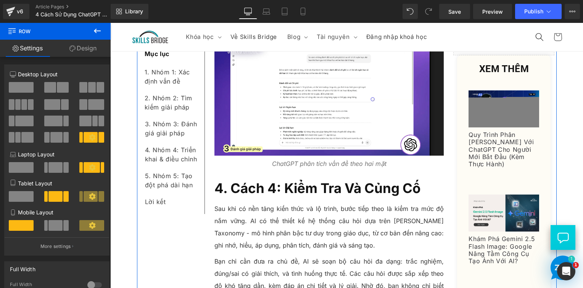
click at [322, 185] on div "4. Cách 4: Kiểm Tra Và Củng Cố Heading" at bounding box center [329, 187] width 230 height 21
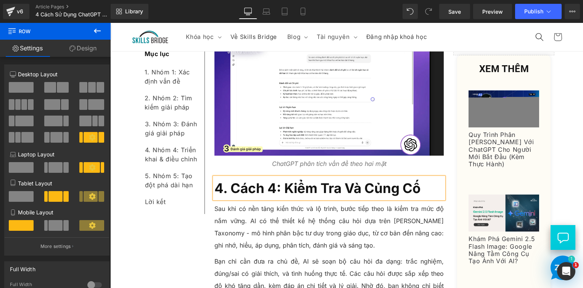
click at [322, 185] on span "4. Cách 4: Kiểm Tra Và Củng Cố" at bounding box center [317, 188] width 206 height 16
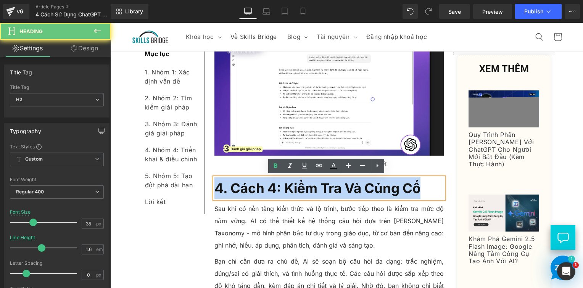
click at [322, 185] on span "4. Cách 4: Kiểm Tra Và Củng Cố" at bounding box center [317, 188] width 206 height 16
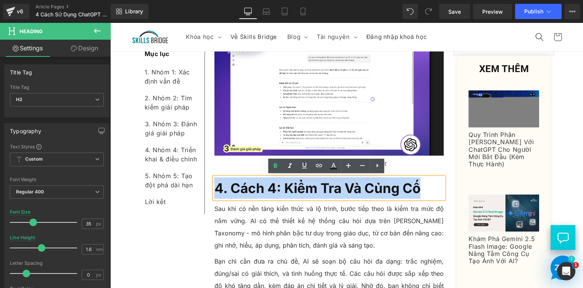
copy span "4. Cách 4: Kiểm Tra Và Củng Cố"
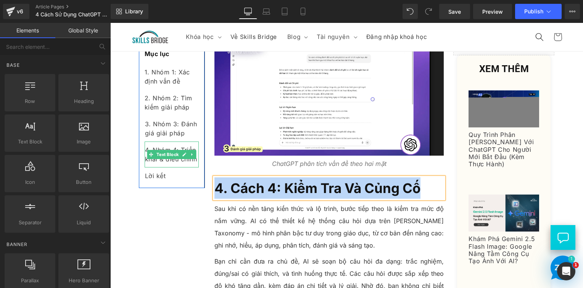
click at [190, 164] on div "4. Nhóm 4: Triển khai & điều chỉnh" at bounding box center [172, 155] width 54 height 26
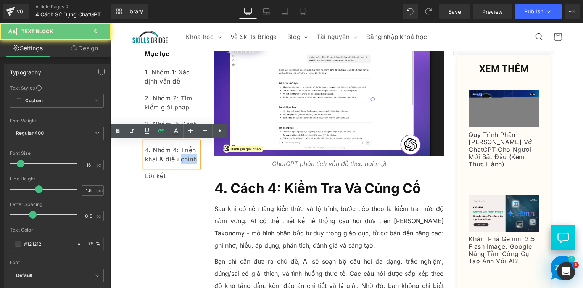
click at [190, 164] on div "4. Nhóm 4: Triển khai & điều chỉnh" at bounding box center [172, 155] width 54 height 26
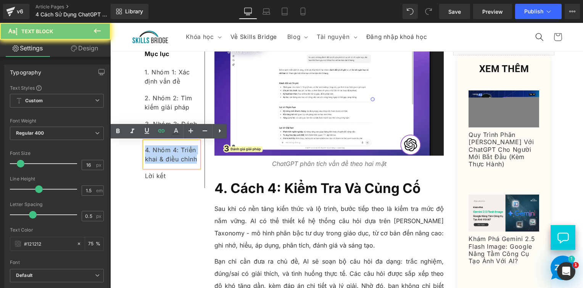
click at [190, 164] on div "4. Nhóm 4: Triển khai & điều chỉnh" at bounding box center [172, 155] width 54 height 26
paste div
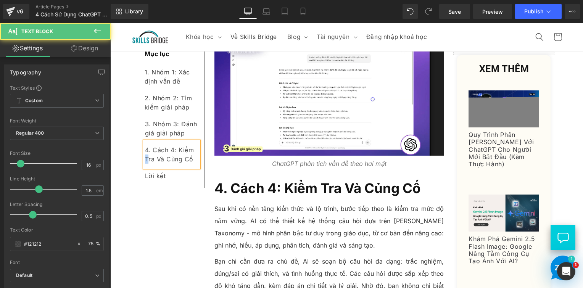
click at [145, 159] on div "4. Cách 4: Kiểm Tra Và Củng Cố" at bounding box center [172, 155] width 54 height 26
click at [154, 158] on div "4. Cách 4: Kiểm tra Và Củng Cố" at bounding box center [172, 155] width 54 height 26
drag, startPoint x: 166, startPoint y: 160, endPoint x: 162, endPoint y: 159, distance: 4.0
click at [162, 159] on div "4. Cách 4: Kiểm tra và Củng Cố" at bounding box center [172, 155] width 54 height 26
click at [182, 160] on div "4. Cách 4: Kiểm tra và củng Cố" at bounding box center [172, 155] width 54 height 26
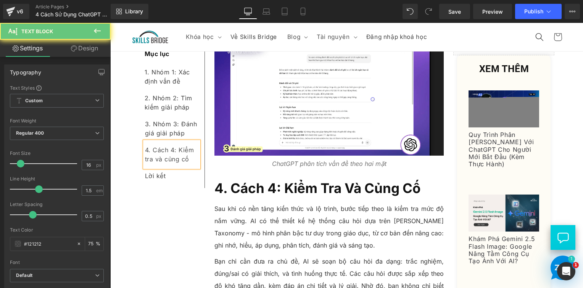
click at [186, 159] on div "4. Cách 4: Kiểm tra và củng cố" at bounding box center [172, 155] width 54 height 26
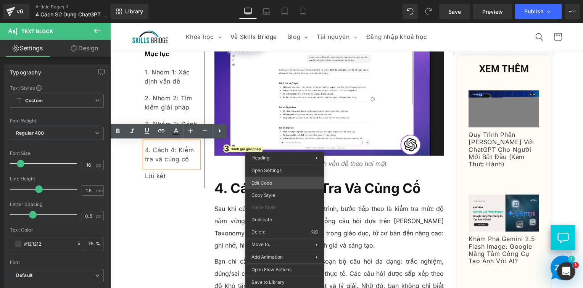
click at [287, 0] on div "Text Block You are previewing how the will restyle your page. You can not edit …" at bounding box center [291, 0] width 583 height 0
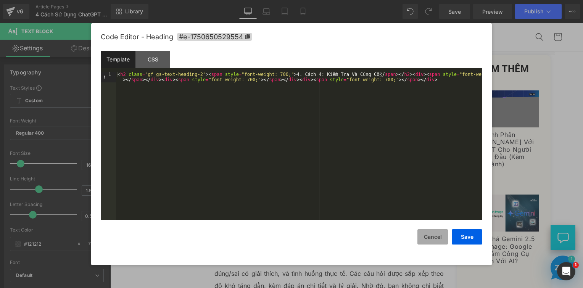
click at [433, 235] on button "Cancel" at bounding box center [432, 236] width 31 height 15
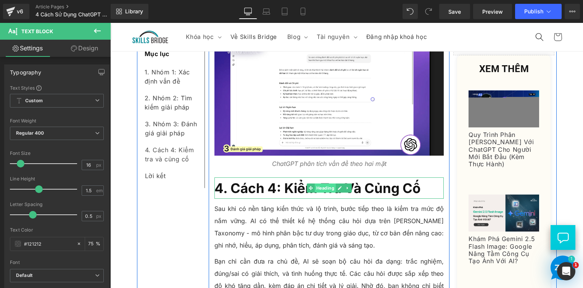
click at [315, 188] on span "Heading" at bounding box center [325, 187] width 21 height 9
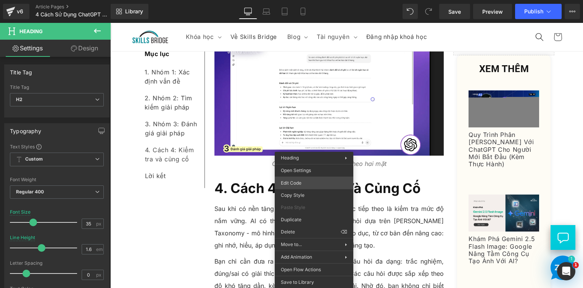
click at [315, 0] on div "Heading You are previewing how the will restyle your page. You can not edit Ele…" at bounding box center [291, 0] width 583 height 0
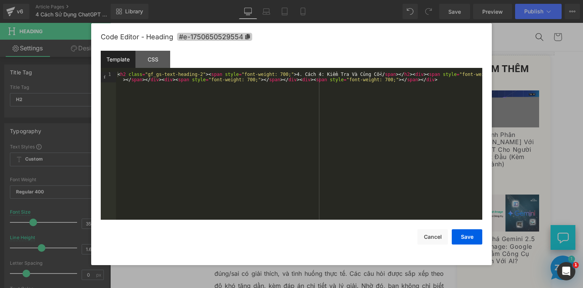
click at [245, 33] on span "#e-1750650529554" at bounding box center [214, 37] width 75 height 8
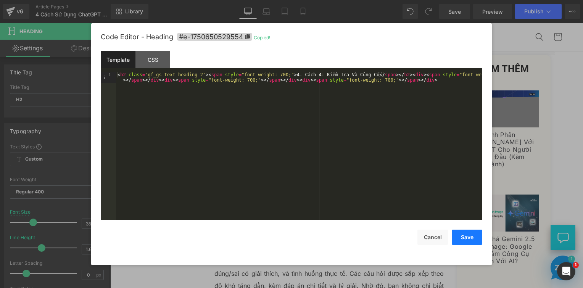
click at [458, 236] on button "Save" at bounding box center [467, 237] width 31 height 15
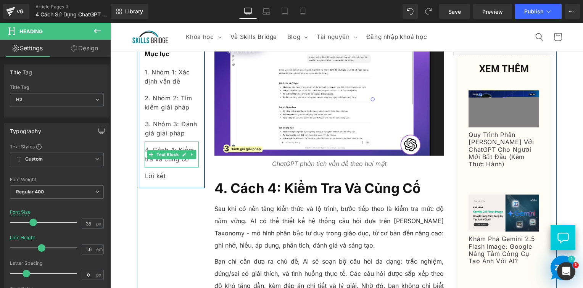
click at [184, 164] on div "4. Cách 4: Kiểm tra và củng cố" at bounding box center [172, 155] width 54 height 26
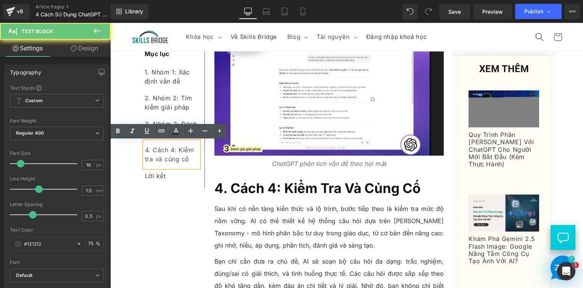
click at [184, 164] on div "4. Cách 4: Kiểm tra và củng cố" at bounding box center [172, 155] width 54 height 26
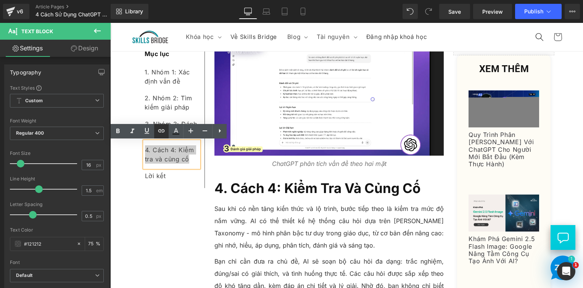
click at [165, 130] on icon at bounding box center [161, 130] width 9 height 9
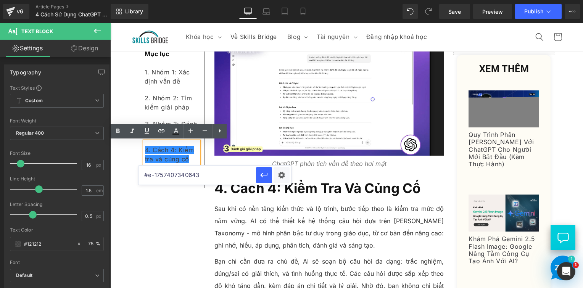
click at [203, 177] on input "#e-1757407340643" at bounding box center [196, 175] width 117 height 19
paste input "#e-1750650529554"
type input "#e-1750650529554"
click at [264, 175] on icon "button" at bounding box center [263, 174] width 9 height 9
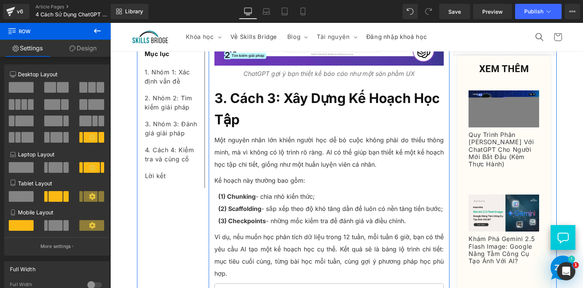
scroll to position [1720, 0]
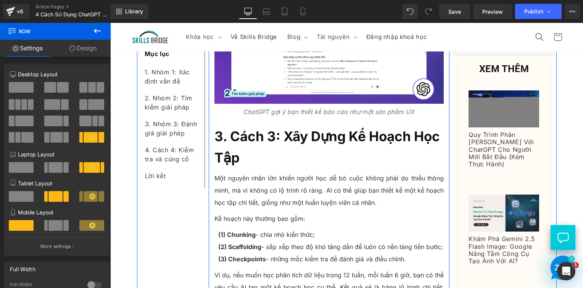
click at [237, 159] on h2 "3. Cách 3: Xây Dựng Kế Hoạch Học Tập" at bounding box center [329, 146] width 230 height 43
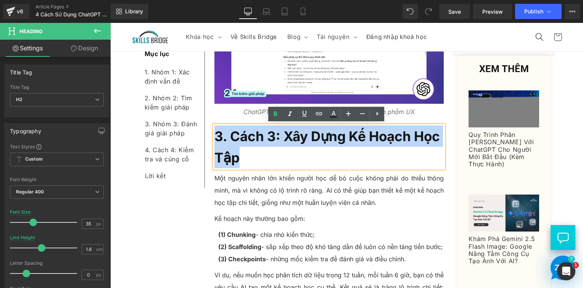
drag, startPoint x: 256, startPoint y: 161, endPoint x: 211, endPoint y: 140, distance: 50.2
click at [214, 140] on h2 "3. Cách 3: Xây Dựng Kế Hoạch Học Tập" at bounding box center [329, 146] width 230 height 43
copy span "3. Cách 3: Xây Dựng Kế Hoạch Học Tập"
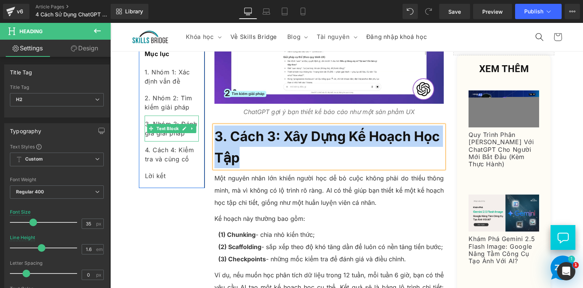
click at [187, 135] on div "3. Nhóm 3: Đánh giá giải pháp" at bounding box center [172, 129] width 54 height 26
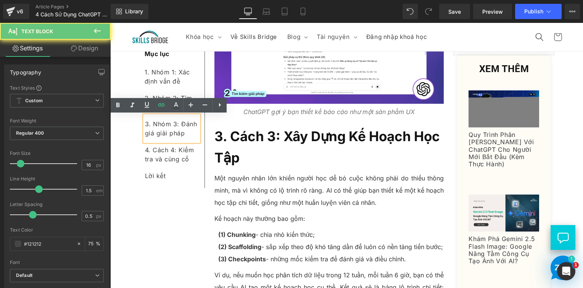
click at [187, 135] on div "3. Nhóm 3: Đánh giá giải pháp" at bounding box center [172, 129] width 54 height 26
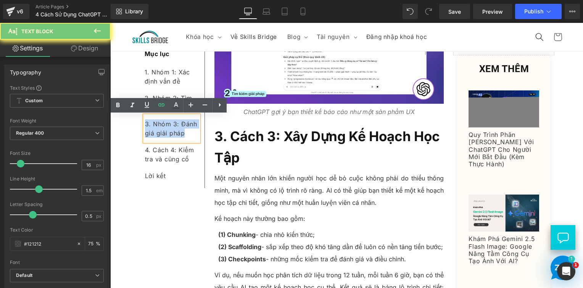
paste div
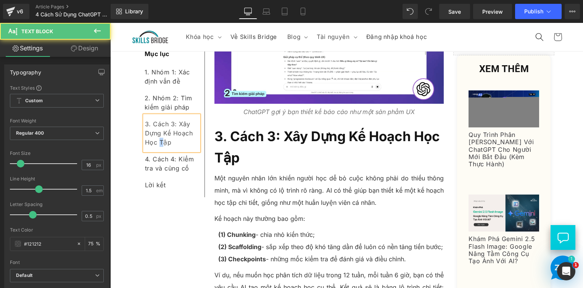
click at [157, 143] on div "3. Cách 3: Xây Dựng Kế Hoạch Học Tập" at bounding box center [172, 133] width 54 height 35
click at [145, 143] on div "3. Cách 3: Xây Dựng Kế Hoạch Học tập" at bounding box center [172, 133] width 54 height 35
click at [171, 133] on div "3. Cách 3: Xây Dựng Kế Hoạch học tập" at bounding box center [172, 133] width 54 height 35
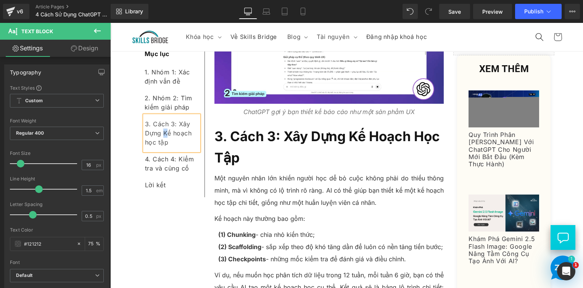
click at [162, 132] on div "3. Cách 3: Xây Dựng Kế hoạch học tập" at bounding box center [172, 133] width 54 height 35
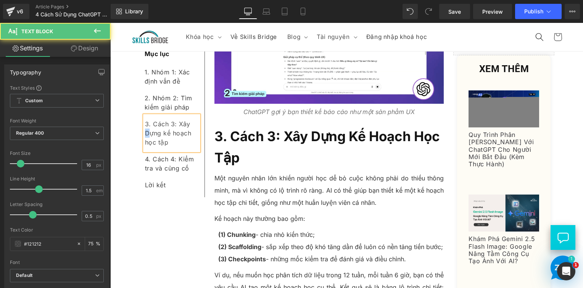
click at [145, 130] on div "3. Cách 3: Xây Dựng kế hoạch học tập" at bounding box center [172, 133] width 54 height 35
click at [180, 137] on div "3. Cách 3: Xây dựng kế hoạch học tập" at bounding box center [172, 133] width 54 height 35
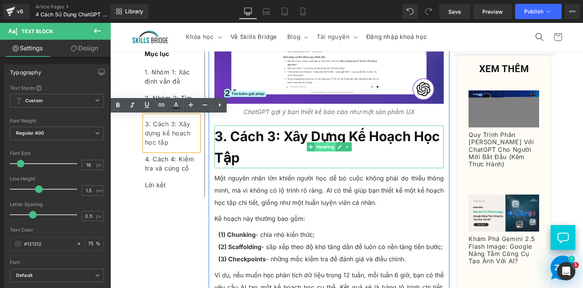
click at [317, 146] on div "3. Cách 3: Xây Dựng Kế Hoạch Học Tập Heading" at bounding box center [329, 146] width 230 height 43
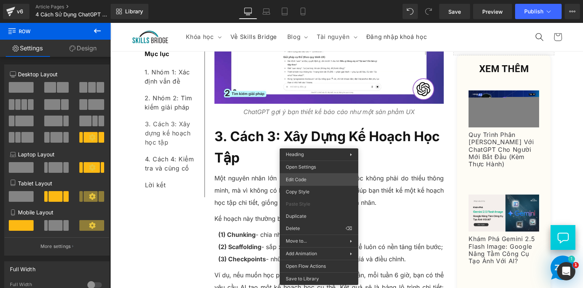
click at [307, 0] on div "Heading You are previewing how the will restyle your page. You can not edit Ele…" at bounding box center [291, 0] width 583 height 0
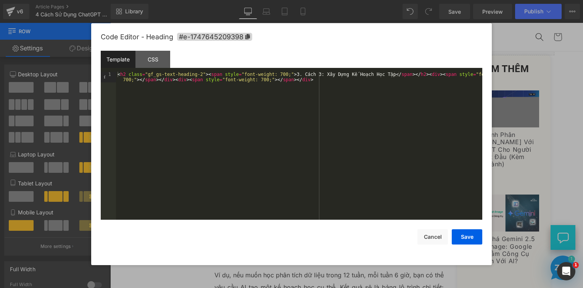
click at [251, 41] on div "Code Editor - Heading #e-1747645209398" at bounding box center [291, 36] width 381 height 27
click at [249, 37] on icon at bounding box center [247, 36] width 5 height 5
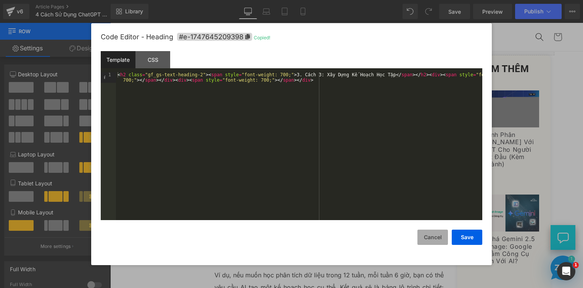
click at [433, 241] on button "Cancel" at bounding box center [432, 237] width 31 height 15
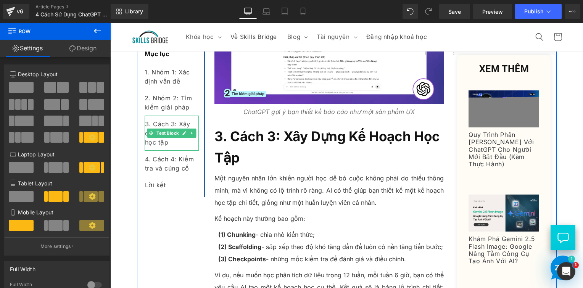
click at [177, 148] on div "3. Cách 3: Xây dựng kế hoạch học tập" at bounding box center [172, 133] width 54 height 35
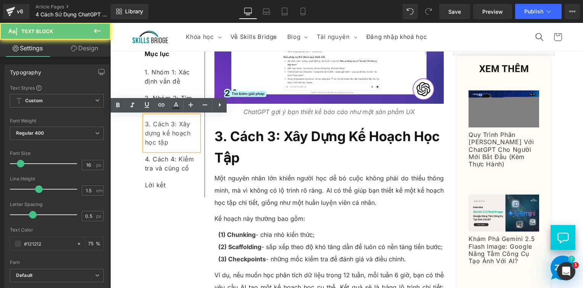
click at [177, 148] on div "3. Cách 3: Xây dựng kế hoạch học tập" at bounding box center [172, 133] width 54 height 35
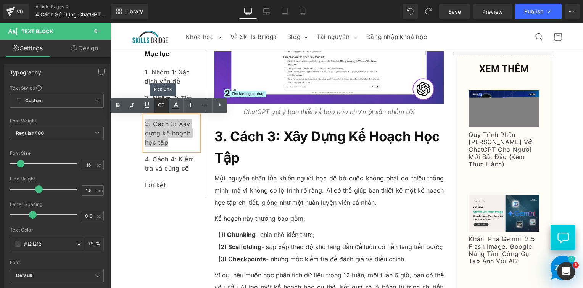
click at [164, 107] on icon at bounding box center [161, 104] width 9 height 9
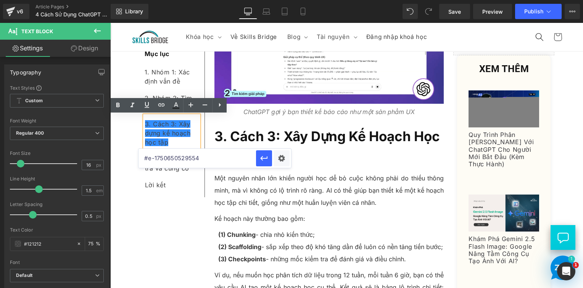
click at [198, 162] on input "#e-1750650529554" at bounding box center [196, 158] width 117 height 19
paste input "#e-1747645209398"
click at [204, 157] on input "#e-1747645209398" at bounding box center [196, 158] width 117 height 19
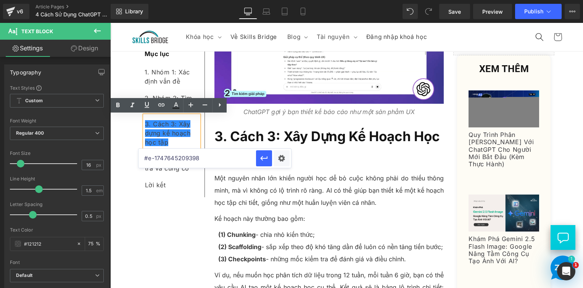
paste input "text"
type input "#e-1747645209398"
click at [266, 160] on icon "button" at bounding box center [263, 158] width 9 height 9
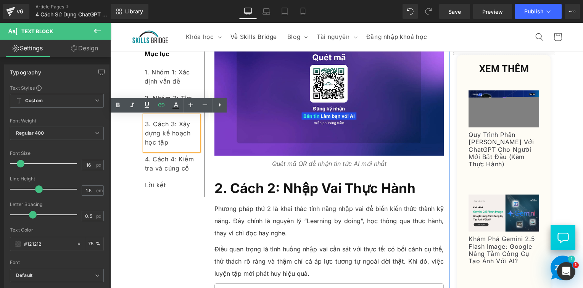
scroll to position [1148, 0]
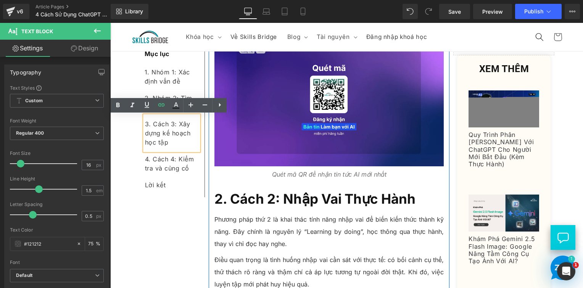
click at [296, 192] on span "2. Cách 2: Nhập Vai Thực Hành" at bounding box center [314, 199] width 201 height 16
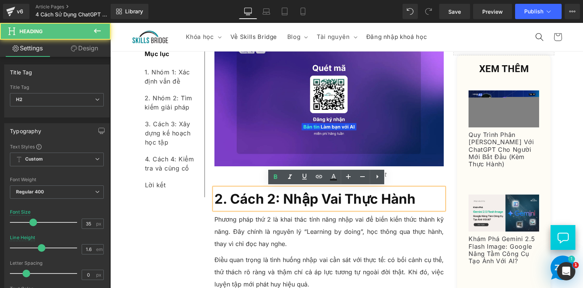
drag, startPoint x: 185, startPoint y: 229, endPoint x: 245, endPoint y: 204, distance: 65.5
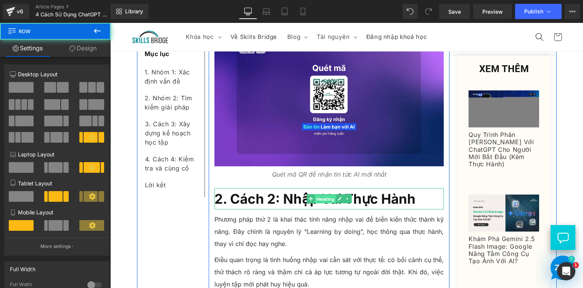
click at [329, 198] on span "Heading" at bounding box center [325, 199] width 21 height 9
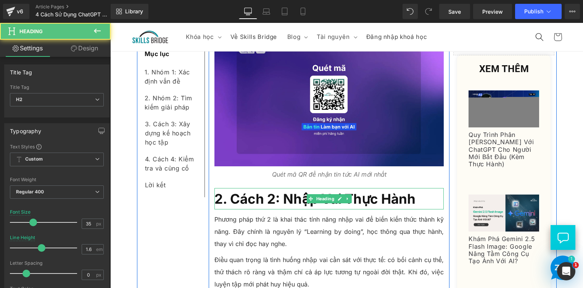
click at [259, 198] on span "2. Cách 2: Nhập Vai Thực Hành" at bounding box center [314, 199] width 201 height 16
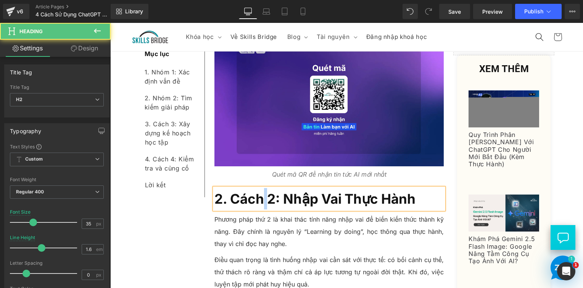
click at [259, 198] on span "2. Cách 2: Nhập Vai Thực Hành" at bounding box center [314, 199] width 201 height 16
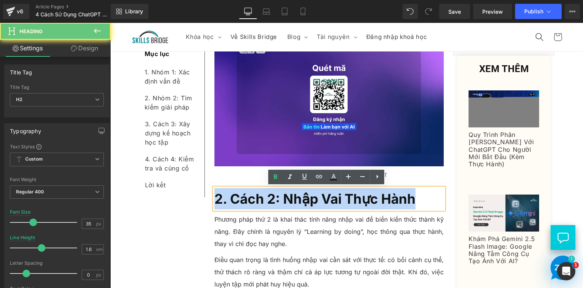
click at [259, 198] on span "2. Cách 2: Nhập Vai Thực Hành" at bounding box center [314, 199] width 201 height 16
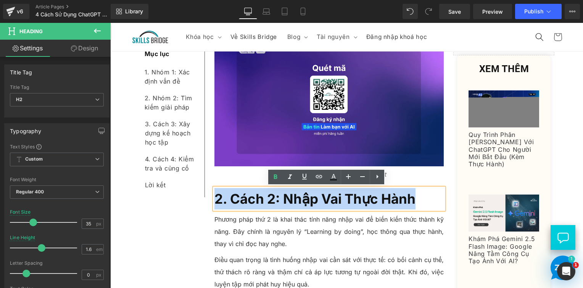
copy span "2. Cách 2: Nhập Vai Thực Hành"
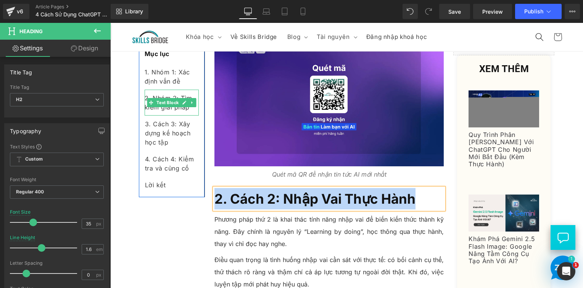
click at [180, 111] on div "2. Nhóm 2: Tìm kiếm giải pháp" at bounding box center [172, 103] width 54 height 26
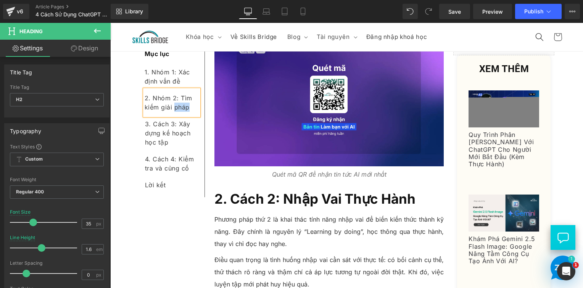
click at [180, 111] on div "2. Nhóm 2: Tìm kiếm giải pháp" at bounding box center [172, 103] width 54 height 26
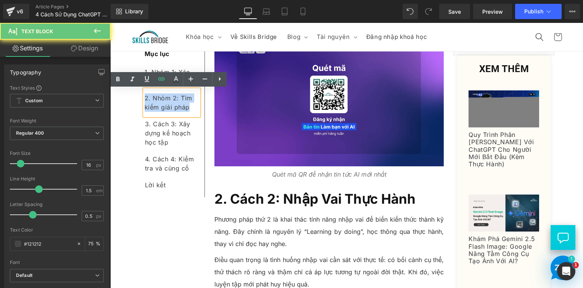
click at [180, 111] on div "2. Nhóm 2: Tìm kiếm giải pháp" at bounding box center [172, 103] width 54 height 26
paste div
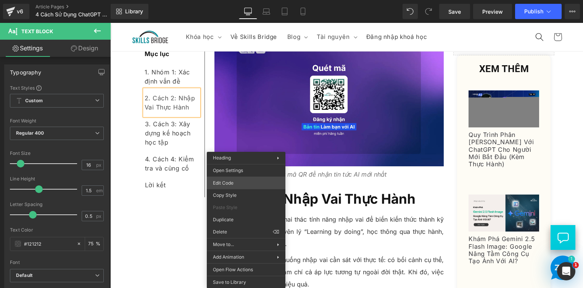
click at [253, 0] on div "Heading You are previewing how the will restyle your page. You can not edit Ele…" at bounding box center [291, 0] width 583 height 0
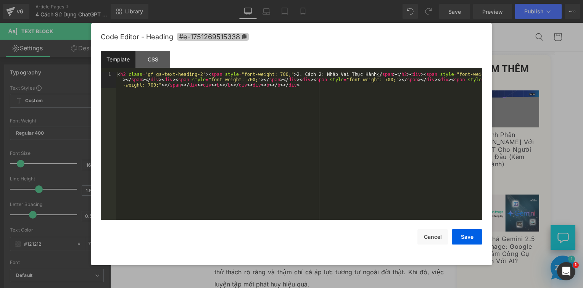
drag, startPoint x: 236, startPoint y: 36, endPoint x: 241, endPoint y: 37, distance: 4.3
click at [237, 36] on span "#e-1751269515338" at bounding box center [213, 37] width 72 height 8
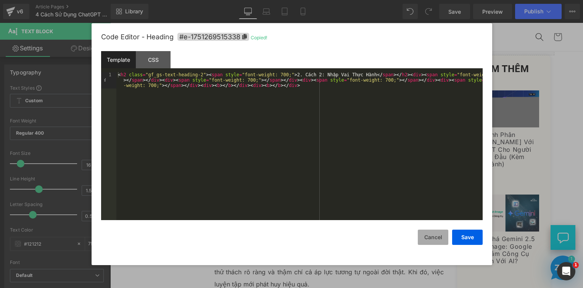
click at [423, 237] on button "Cancel" at bounding box center [433, 237] width 31 height 15
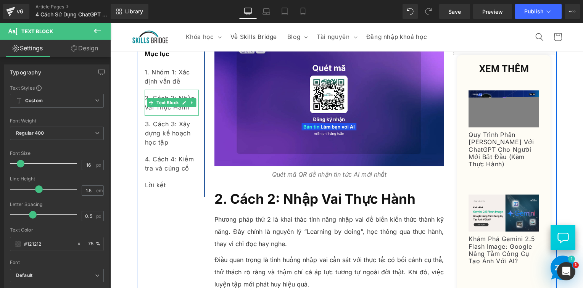
click at [182, 108] on div "2. Cách 2: Nhập Vai Thực Hành" at bounding box center [172, 103] width 54 height 26
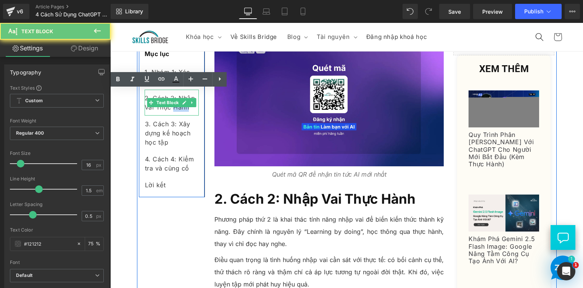
click at [182, 108] on div "2. Cách 2: Nhập Vai Thực Hành" at bounding box center [172, 103] width 54 height 26
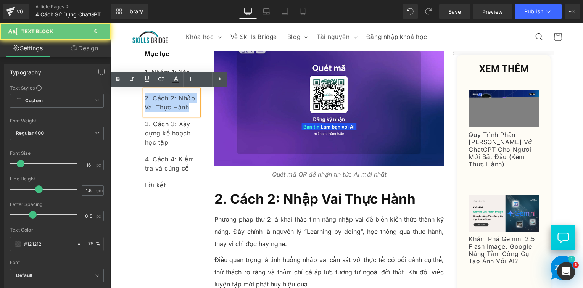
click at [182, 108] on div "2. Cách 2: Nhập Vai Thực Hành" at bounding box center [172, 103] width 54 height 26
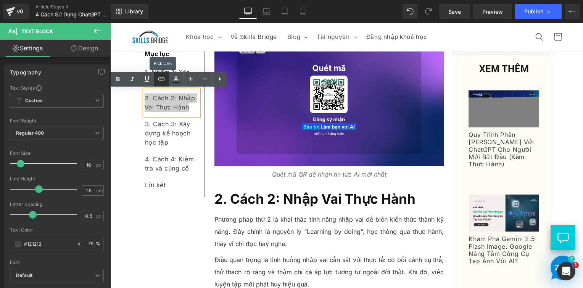
click at [166, 80] on link at bounding box center [161, 79] width 14 height 14
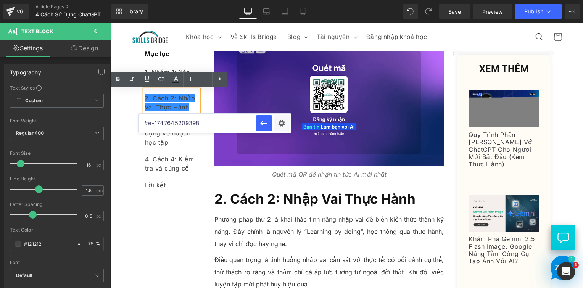
click at [229, 129] on input "#e-1747645209398" at bounding box center [196, 123] width 117 height 19
paste input "#e-1751269515338"
type input "#e-1751269515338"
click at [259, 124] on icon "button" at bounding box center [263, 123] width 9 height 9
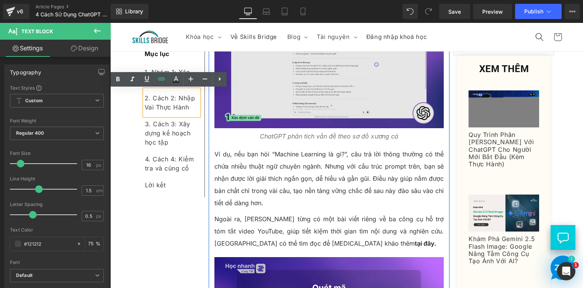
scroll to position [843, 0]
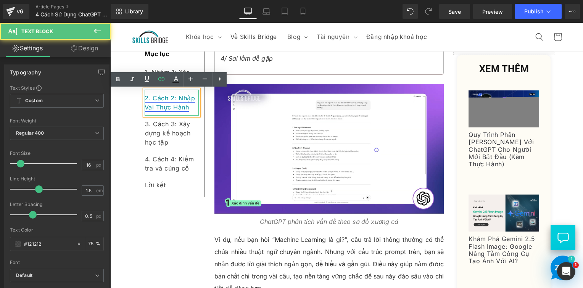
click at [177, 96] on link "2. Cách 2: Nhập Vai Thực Hành" at bounding box center [170, 102] width 51 height 17
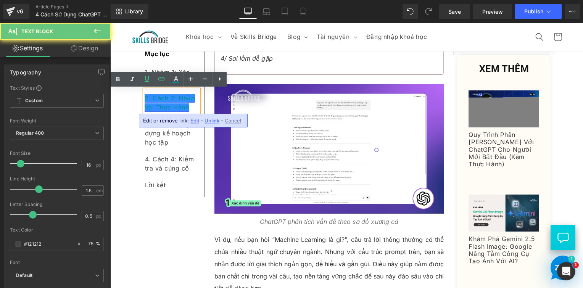
click at [179, 96] on link "2. Cách 2: Nhập Vai Thực Hành" at bounding box center [170, 102] width 51 height 17
click at [145, 108] on link "2. Cách 2: Nhập Vai Thực Hành" at bounding box center [170, 102] width 51 height 17
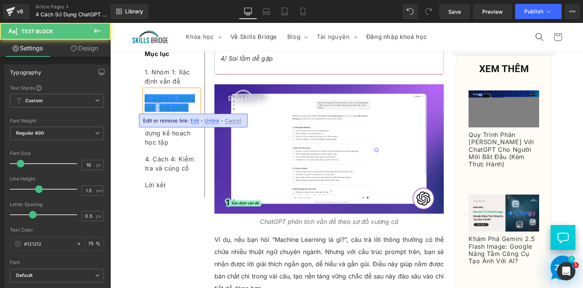
click at [151, 108] on link "2. Cách 2: Nhập vai Thực Hành" at bounding box center [170, 102] width 51 height 17
click at [171, 108] on link "2. Cách 2: Nhập vai thực Hành" at bounding box center [170, 102] width 51 height 17
click at [185, 108] on div "2. Cách 2: Nhập vai thực hành" at bounding box center [172, 103] width 54 height 26
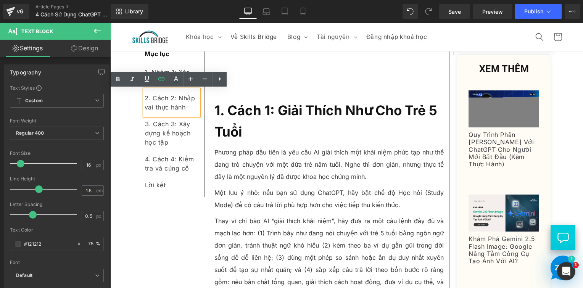
scroll to position [385, 0]
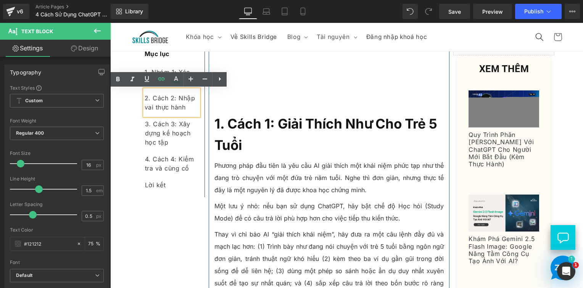
click at [255, 139] on h2 "1. Cách 1: Giải Thích Như Cho Trẻ 5 Tuổi" at bounding box center [329, 134] width 230 height 43
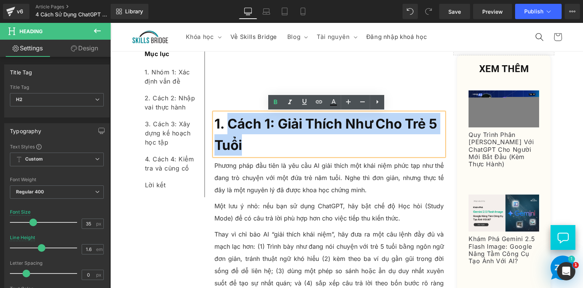
drag, startPoint x: 243, startPoint y: 138, endPoint x: 226, endPoint y: 130, distance: 18.9
click at [226, 130] on h2 "1. Cách 1: Giải Thích Như Cho Trẻ 5 Tuổi" at bounding box center [329, 134] width 230 height 43
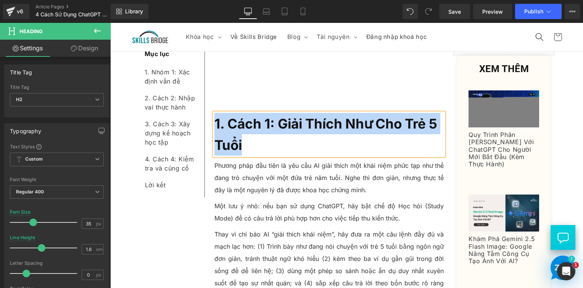
copy b "1. Cách 1: Giải Thích Như Cho Trẻ 5 Tuổi"
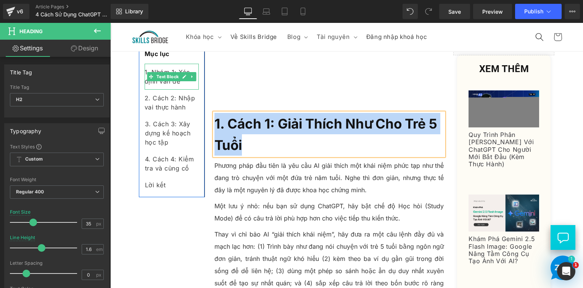
click at [180, 85] on div "1. Nhóm 1: Xác định vấn đề" at bounding box center [172, 77] width 54 height 26
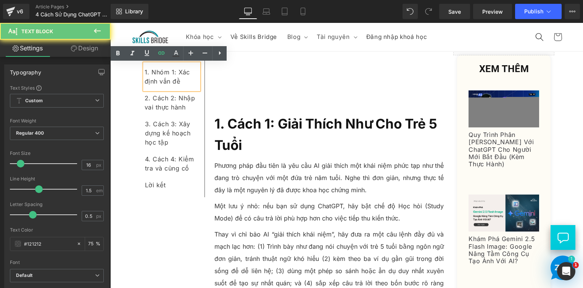
click at [180, 85] on div "1. Nhóm 1: Xác định vấn đề" at bounding box center [172, 77] width 54 height 26
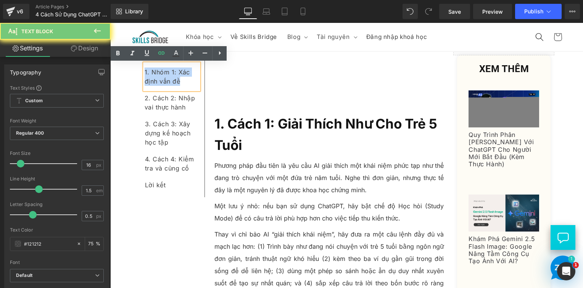
click at [180, 85] on div "1. Nhóm 1: Xác định vấn đề" at bounding box center [172, 77] width 54 height 26
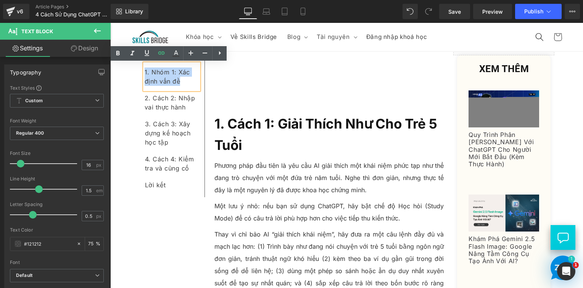
paste div
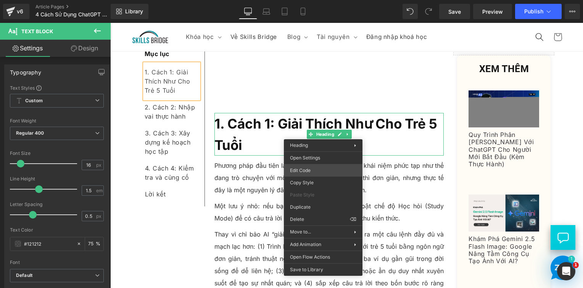
click at [313, 0] on div "Heading You are previewing how the will restyle your page. You can not edit Ele…" at bounding box center [291, 0] width 583 height 0
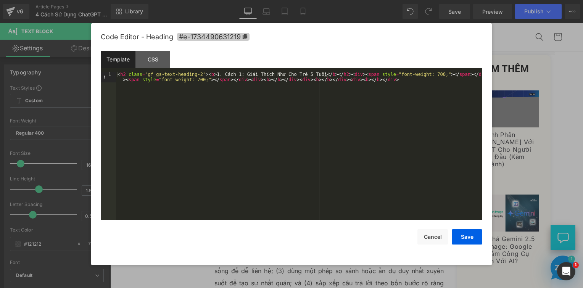
click at [247, 38] on icon at bounding box center [244, 36] width 5 height 5
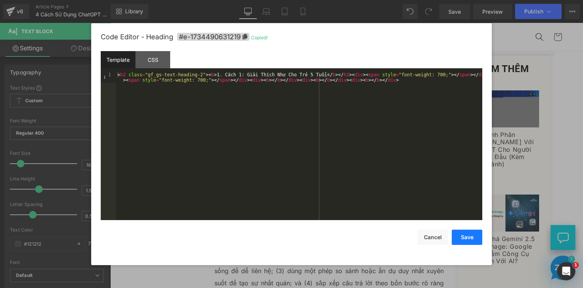
click at [469, 240] on button "Save" at bounding box center [467, 237] width 31 height 15
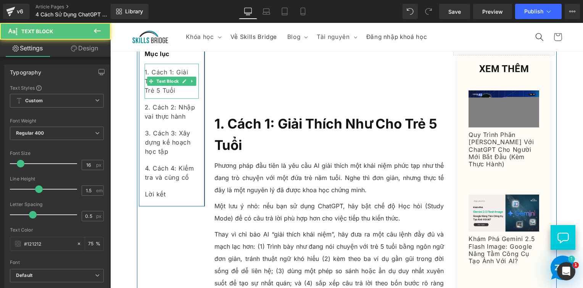
click at [179, 92] on div "1. Cách 1: Giải Thích Như Cho Trẻ 5 Tuổi" at bounding box center [172, 81] width 54 height 35
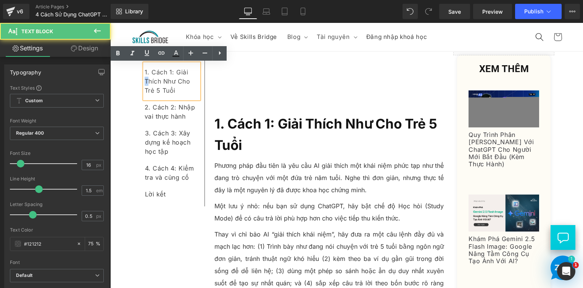
click at [145, 83] on div "1. Cách 1: Giải Thích Như Cho Trẻ 5 Tuổi" at bounding box center [172, 81] width 54 height 35
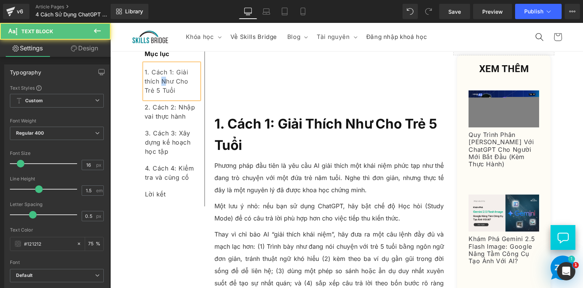
click at [161, 82] on div "1. Cách 1: Giải thích Như Cho Trẻ 5 Tuổi" at bounding box center [172, 81] width 54 height 35
click at [173, 80] on div "1. Cách 1: Giải thích như Cho Trẻ 5 Tuổi" at bounding box center [172, 81] width 54 height 35
click at [185, 83] on div "1. Cách 1: Giải thích như cho Trẻ 5 Tuổi" at bounding box center [172, 81] width 54 height 35
click at [148, 90] on div "1. Cách 1: Giải thích như cho trẻ 5 Tuổi" at bounding box center [172, 81] width 54 height 35
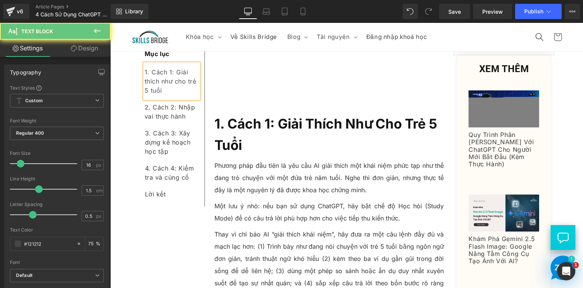
click at [173, 91] on div "1. Cách 1: Giải thích như cho trẻ 5 tuổi" at bounding box center [172, 81] width 54 height 35
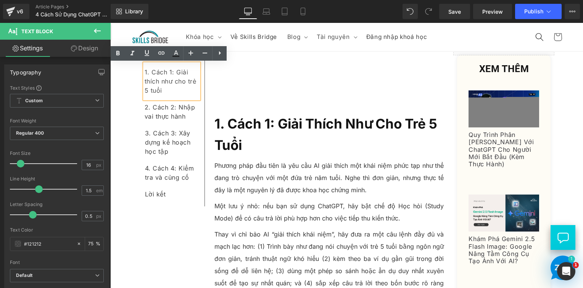
click at [169, 81] on div "1. Cách 1: Giải thích như cho trẻ 5 tuổi" at bounding box center [172, 81] width 54 height 35
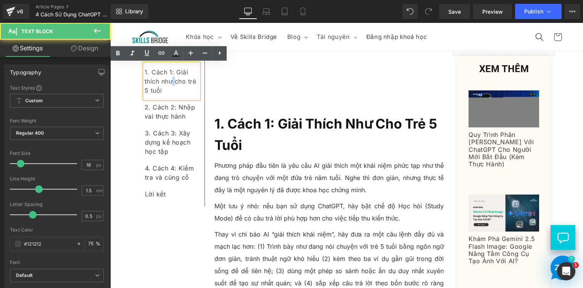
click at [169, 81] on div "1. Cách 1: Giải thích như cho trẻ 5 tuổi" at bounding box center [172, 81] width 54 height 35
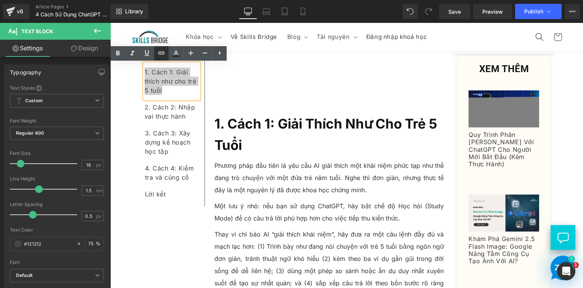
click at [159, 50] on icon at bounding box center [161, 52] width 9 height 9
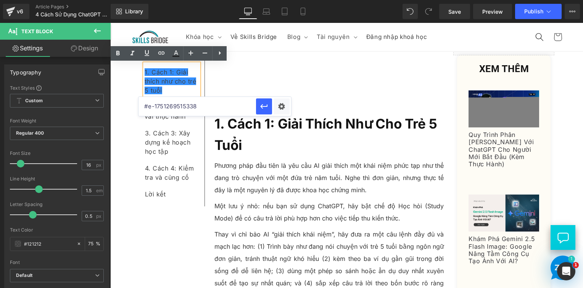
click at [188, 102] on input "#e-1751269515338" at bounding box center [196, 106] width 117 height 19
paste input "#e-1734490631219"
type input "#e-1734490631219"
click at [261, 108] on icon "button" at bounding box center [263, 106] width 9 height 9
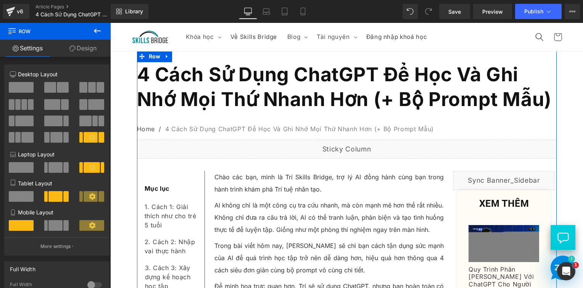
scroll to position [0, 0]
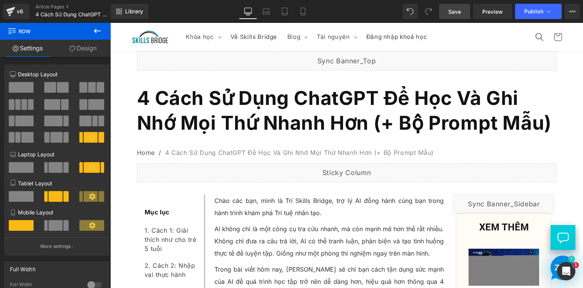
click at [460, 15] on span "Save" at bounding box center [454, 12] width 13 height 8
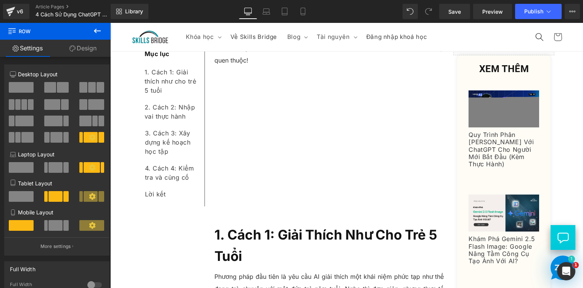
scroll to position [229, 0]
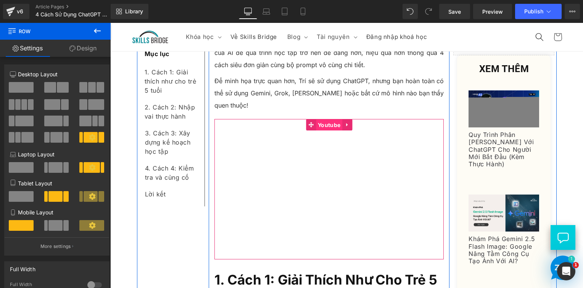
click at [328, 125] on span "Youtube" at bounding box center [329, 124] width 26 height 11
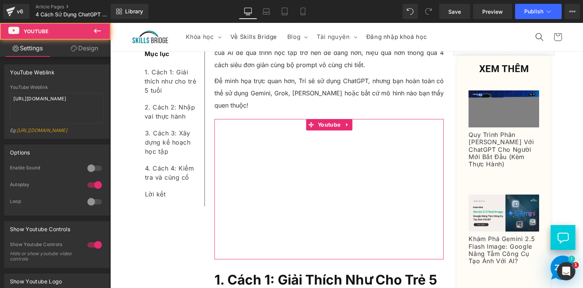
click at [67, 138] on div "Eg: https://www.youtube.com/watch?v=OQBlWco72c4" at bounding box center [57, 132] width 94 height 11
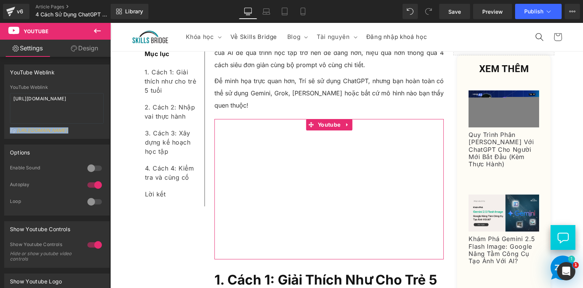
click at [67, 138] on div "Eg: https://www.youtube.com/watch?v=OQBlWco72c4" at bounding box center [57, 132] width 94 height 11
click at [66, 107] on textarea "https://youtu.be/RglVQVhBc5I" at bounding box center [57, 108] width 94 height 31
paste textarea "JMyUG4yo34A"
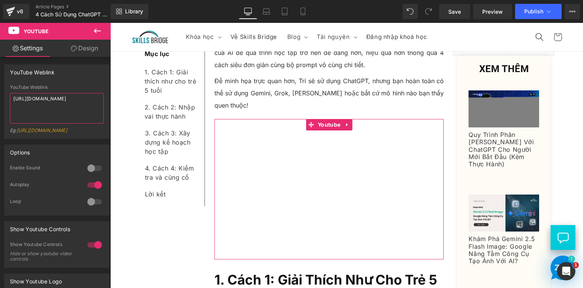
type textarea "https://youtu.be/JMyUG4yo34A"
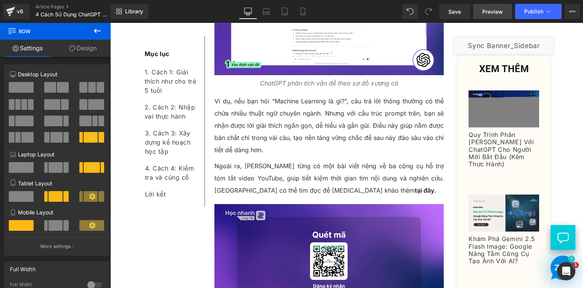
scroll to position [1068, 0]
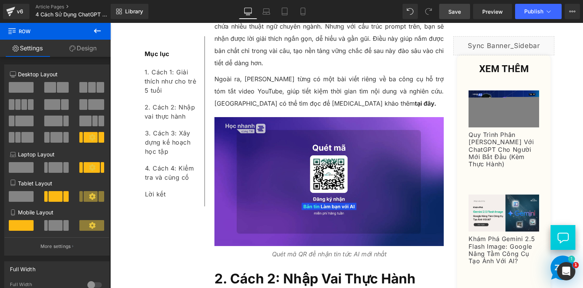
drag, startPoint x: 455, startPoint y: 13, endPoint x: 130, endPoint y: 159, distance: 357.0
click at [455, 13] on span "Save" at bounding box center [454, 12] width 13 height 8
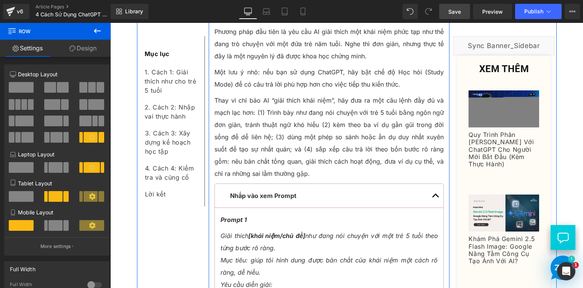
scroll to position [648, 0]
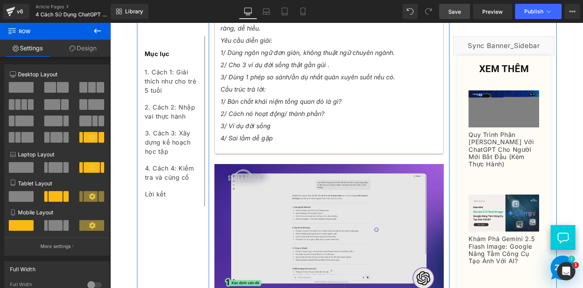
click at [281, 190] on img at bounding box center [329, 228] width 230 height 129
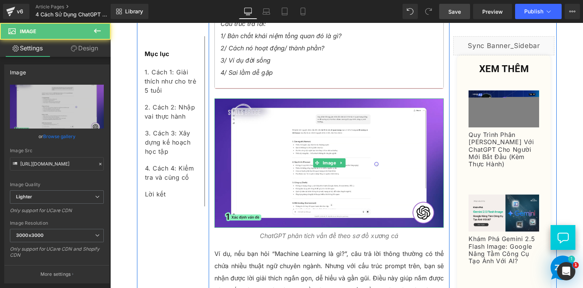
scroll to position [915, 0]
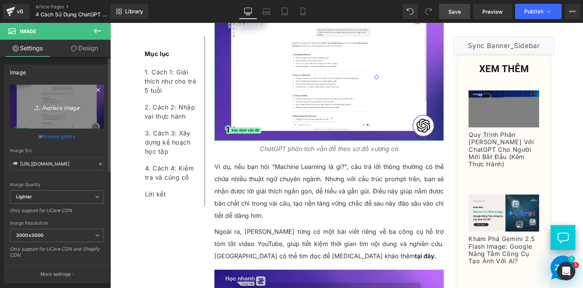
click at [74, 103] on icon "Replace Image" at bounding box center [56, 107] width 61 height 10
type input "C:\fakepath\Screenshot 2025-09-09 161233.png"
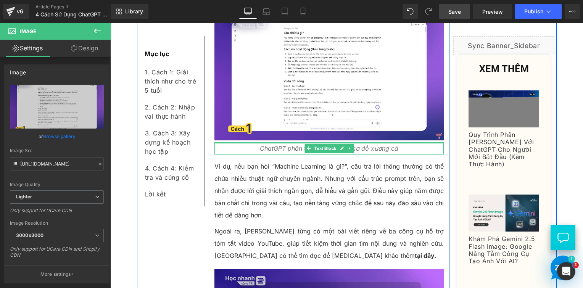
click at [290, 143] on div at bounding box center [329, 143] width 230 height 2
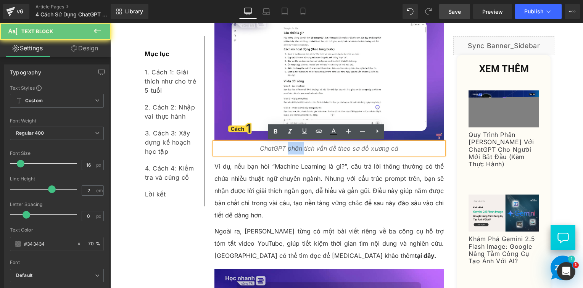
click at [290, 143] on p "ChatGPT phân tích vấn đề theo sơ đồ xương cá" at bounding box center [329, 148] width 230 height 12
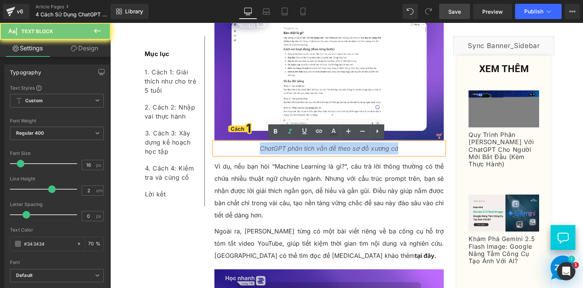
click at [290, 143] on p "ChatGPT phân tích vấn đề theo sơ đồ xương cá" at bounding box center [329, 148] width 230 height 12
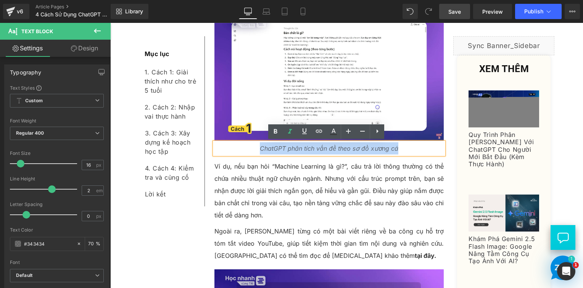
click at [290, 143] on p "ChatGPT phân tích vấn đề theo sơ đồ xương cá" at bounding box center [329, 148] width 230 height 12
drag, startPoint x: 286, startPoint y: 146, endPoint x: 403, endPoint y: 148, distance: 116.3
click at [403, 148] on p "ChatGPT phân tích vấn đề theo sơ đồ xương cá" at bounding box center [329, 148] width 230 height 12
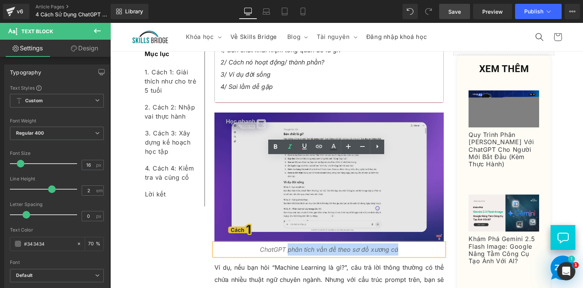
scroll to position [801, 0]
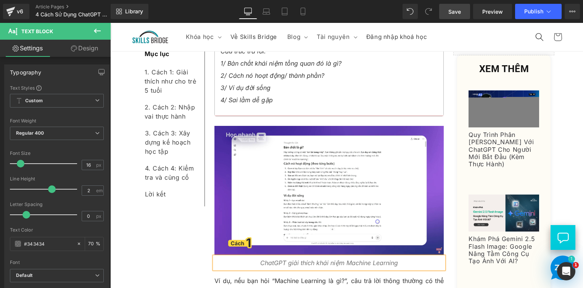
click at [402, 259] on p "ChatGPT giải thích khái niệm Machine Learning" at bounding box center [329, 263] width 230 height 12
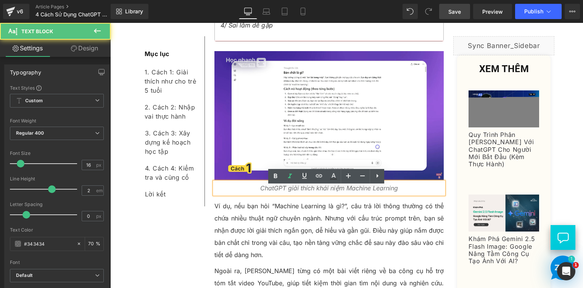
scroll to position [877, 0]
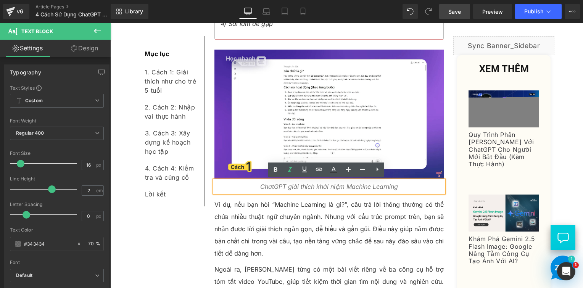
click at [317, 214] on p "Ví dụ, nếu bạn hỏi “Machine Learning là gì?”, câu trả lời thông thường có thể c…" at bounding box center [329, 228] width 230 height 61
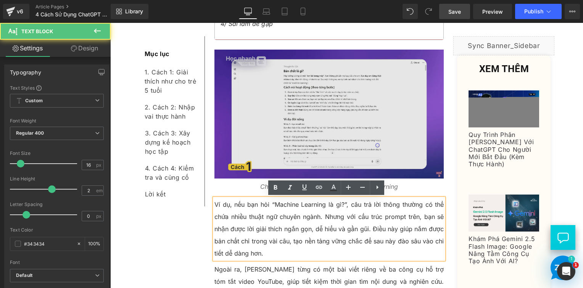
click at [219, 170] on img at bounding box center [329, 114] width 230 height 129
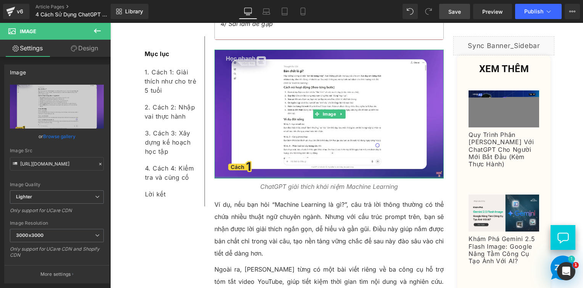
click at [230, 198] on div "Ví dụ, nếu bạn hỏi “Machine Learning là gì?”, câu trả lời thông thường có thể c…" at bounding box center [329, 228] width 230 height 61
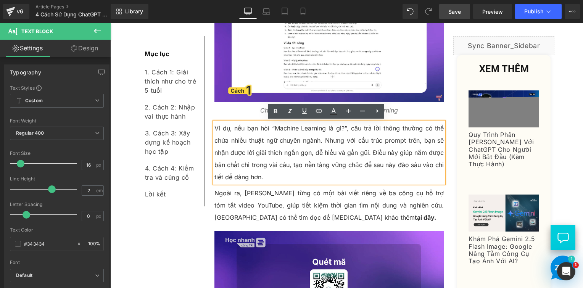
click at [228, 147] on p "Ví dụ, nếu bạn hỏi “Machine Learning là gì?”, câu trả lời thông thường có thể c…" at bounding box center [329, 152] width 230 height 61
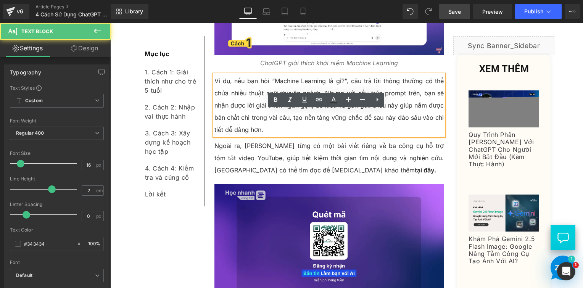
scroll to position [1068, 0]
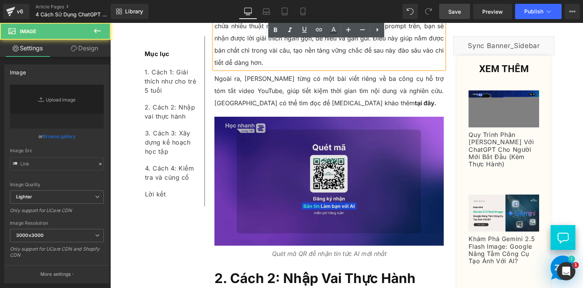
click at [284, 162] on img at bounding box center [329, 181] width 230 height 129
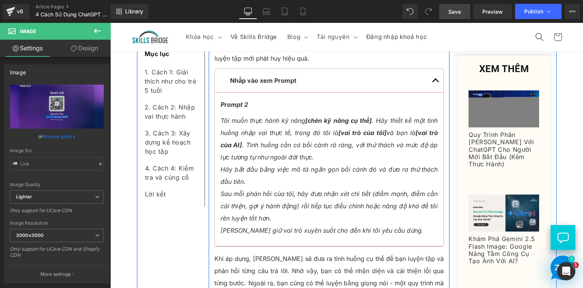
scroll to position [1259, 0]
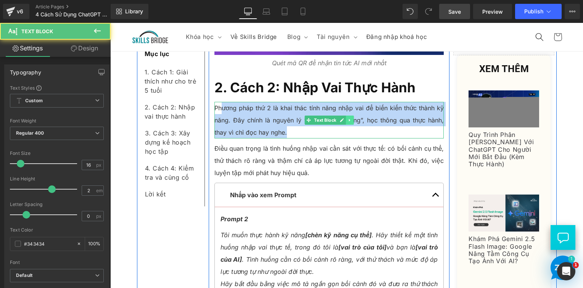
drag, startPoint x: 316, startPoint y: 116, endPoint x: 347, endPoint y: 122, distance: 32.2
click at [347, 122] on div "Phương pháp thứ 2 là khai thác tính năng nhập vai để biến kiến thức thành kỹ nă…" at bounding box center [329, 120] width 230 height 37
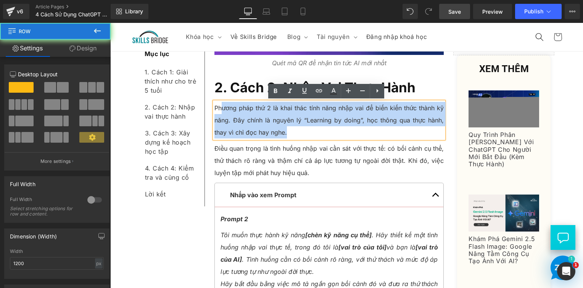
click at [305, 140] on div "Chào các bạn, mình là Trí Skills Bridge, trợ lý AI đồng hành cùng bạn trong hàn…" at bounding box center [329, 267] width 241 height 2662
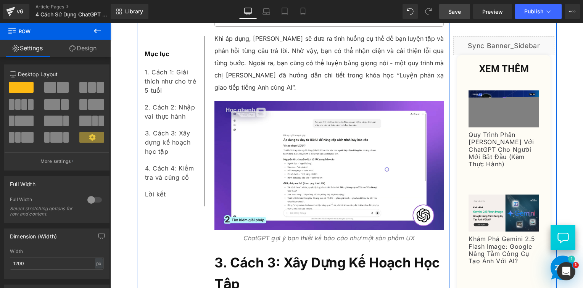
scroll to position [1602, 0]
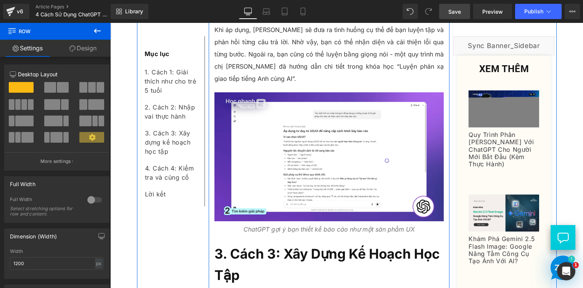
click at [298, 142] on img at bounding box center [329, 156] width 230 height 129
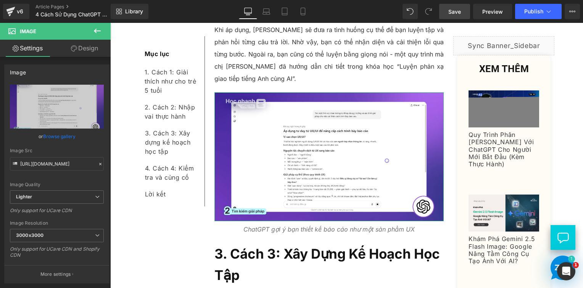
click at [73, 50] on icon at bounding box center [74, 48] width 6 height 6
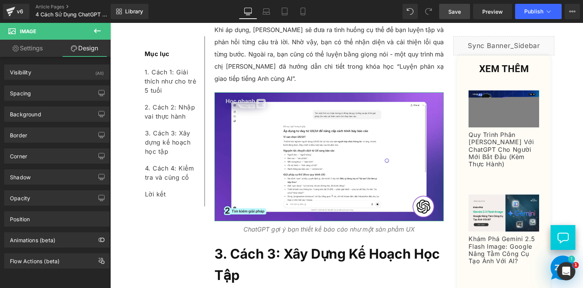
click at [28, 49] on link "Settings" at bounding box center [27, 48] width 55 height 17
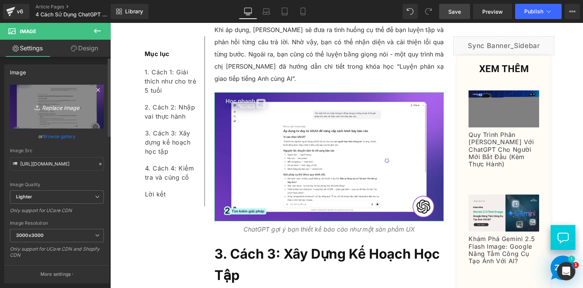
click at [85, 115] on link "Replace Image" at bounding box center [57, 107] width 94 height 44
type input "C:\fakepath\Screenshot 2025-09-09 161257.png"
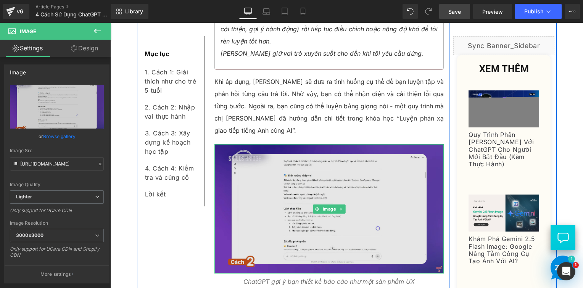
scroll to position [1564, 0]
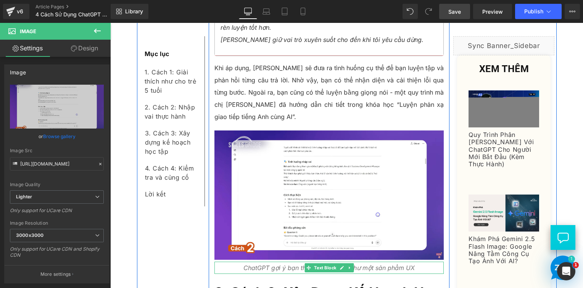
click at [285, 267] on icon "ChatGPT gợi ý bạn thiết kế báo cáo như một sản phẩm UX" at bounding box center [328, 268] width 171 height 8
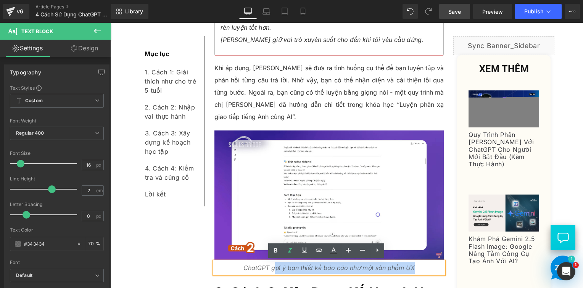
drag, startPoint x: 272, startPoint y: 267, endPoint x: 413, endPoint y: 261, distance: 140.5
click at [413, 262] on p "ChatGPT gợi ý bạn thiết kế báo cáo như một sản phẩm UX" at bounding box center [329, 268] width 230 height 12
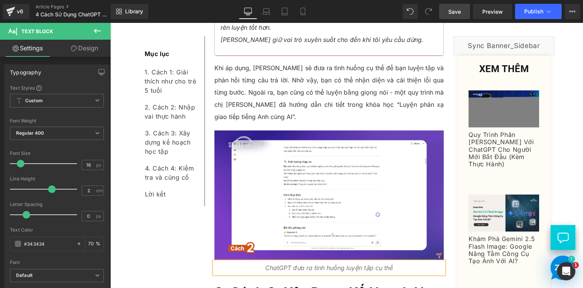
click at [406, 269] on p "ChatGPT đưa ra tình huống luyện tập cụ thế" at bounding box center [329, 268] width 230 height 12
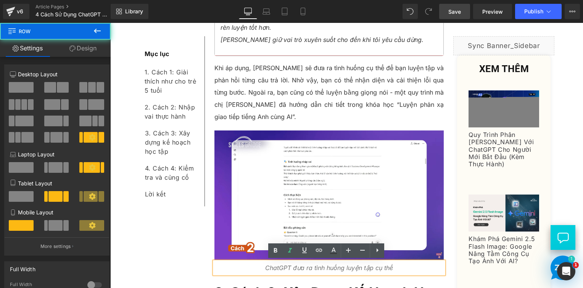
click at [181, 254] on div "Mục lục Text Block 1. Cách 1: Giải thích như cho trẻ 5 tuổi Text Block 2. Cách …" at bounding box center [347, 24] width 420 height 2811
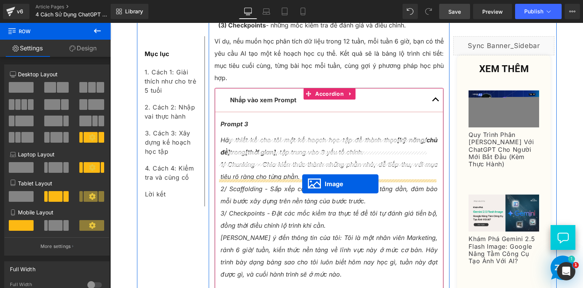
scroll to position [1907, 0]
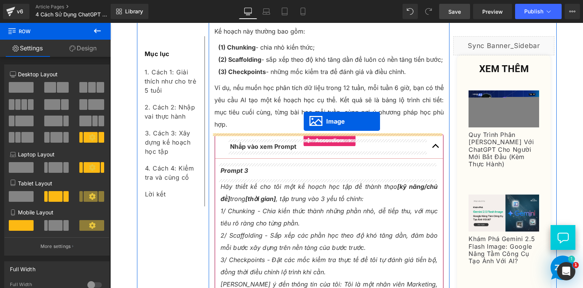
drag, startPoint x: 312, startPoint y: 101, endPoint x: 304, endPoint y: 121, distance: 21.5
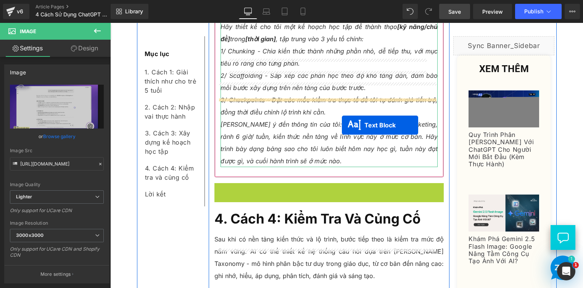
scroll to position [2098, 0]
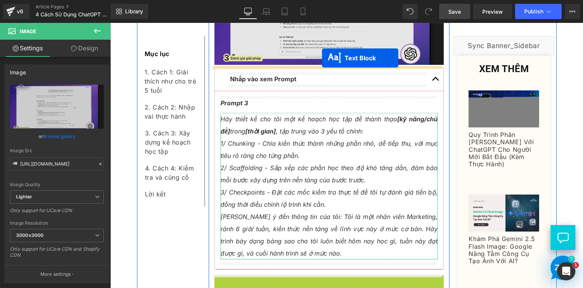
drag, startPoint x: 304, startPoint y: 164, endPoint x: 322, endPoint y: 58, distance: 107.5
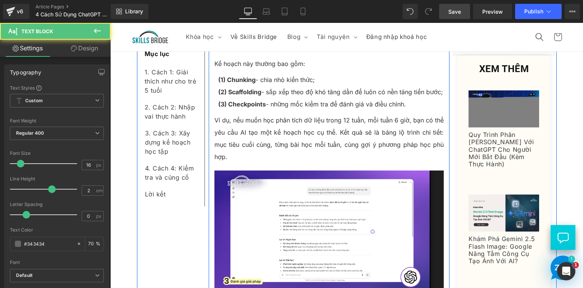
scroll to position [1869, 0]
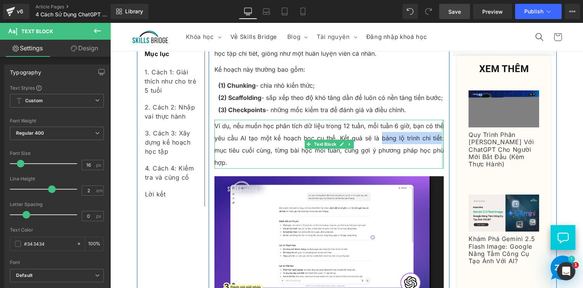
drag, startPoint x: 379, startPoint y: 139, endPoint x: 439, endPoint y: 139, distance: 59.5
click at [439, 139] on div "Ví dụ, nếu muốn học phân tích dữ liệu trong 12 tuần, mỗi tuần 6 giờ, bạn có thể…" at bounding box center [329, 144] width 230 height 49
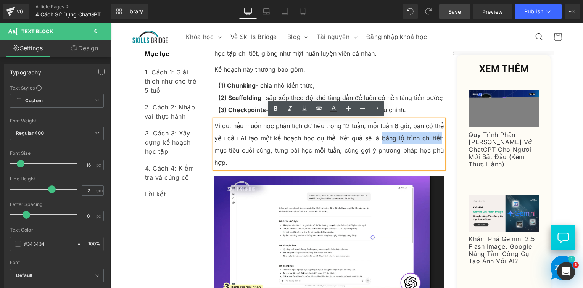
copy p "bảng lộ trình chi tiết"
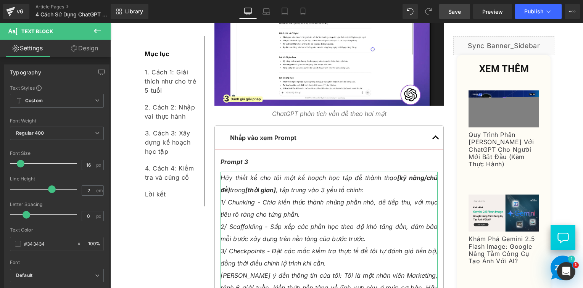
scroll to position [2060, 0]
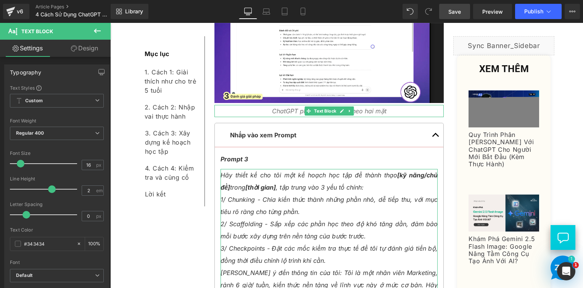
click at [294, 108] on icon "ChatGPT phân tích vấn đề theo hai mặt" at bounding box center [329, 111] width 114 height 8
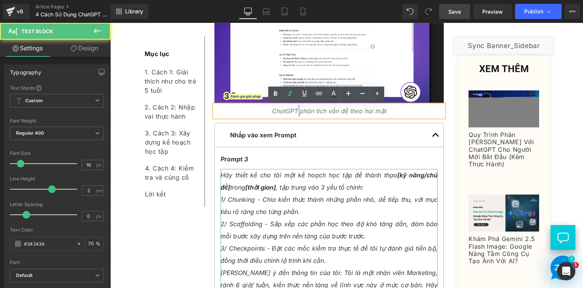
click at [294, 108] on icon "ChatGPT phân tích vấn đề theo hai mặt" at bounding box center [329, 111] width 114 height 8
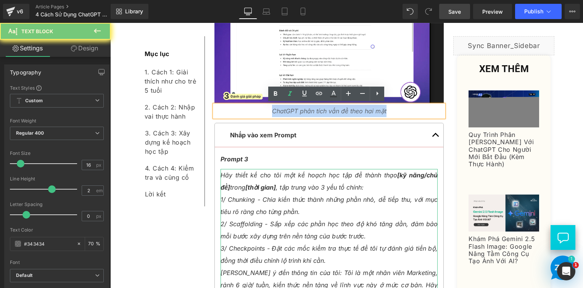
click at [294, 108] on icon "ChatGPT phân tích vấn đề theo hai mặt" at bounding box center [329, 111] width 114 height 8
paste div
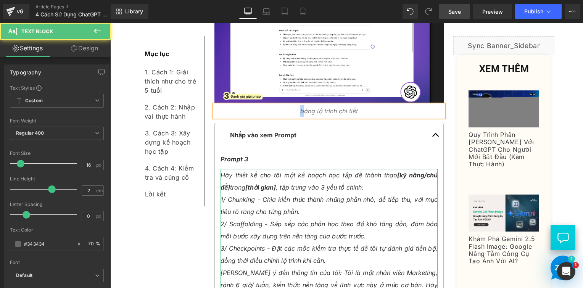
click at [300, 111] on icon "bảng lộ trình chi tiết" at bounding box center [329, 111] width 58 height 8
click at [334, 110] on icon "Bảng lộ trình chi tiết" at bounding box center [329, 111] width 58 height 8
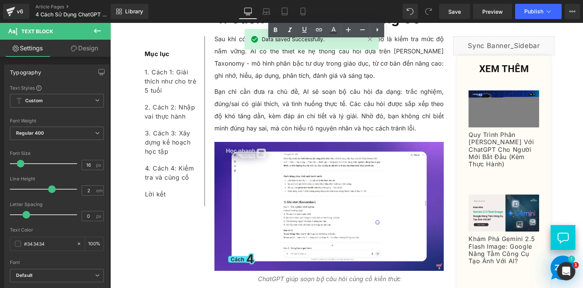
scroll to position [2441, 0]
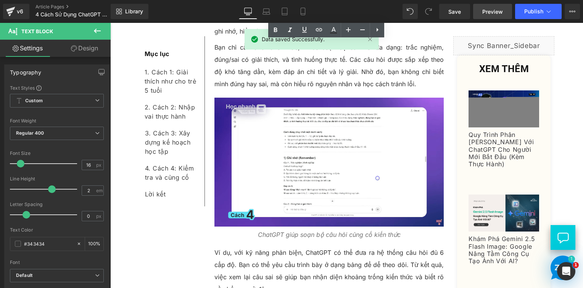
click at [497, 7] on link "Preview" at bounding box center [492, 11] width 39 height 15
